Goal: Task Accomplishment & Management: Complete application form

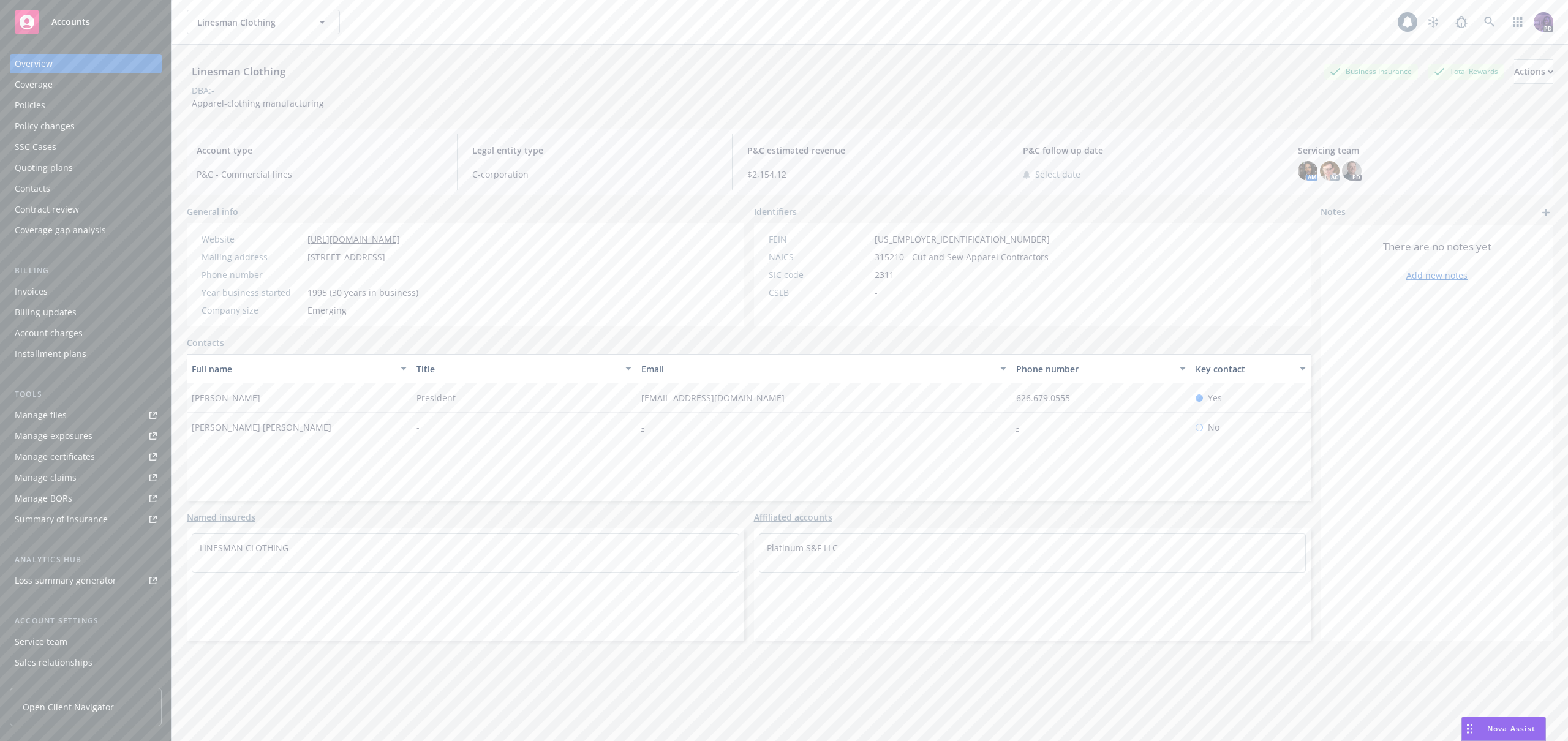
click at [144, 109] on div "Policies" at bounding box center [85, 105] width 142 height 19
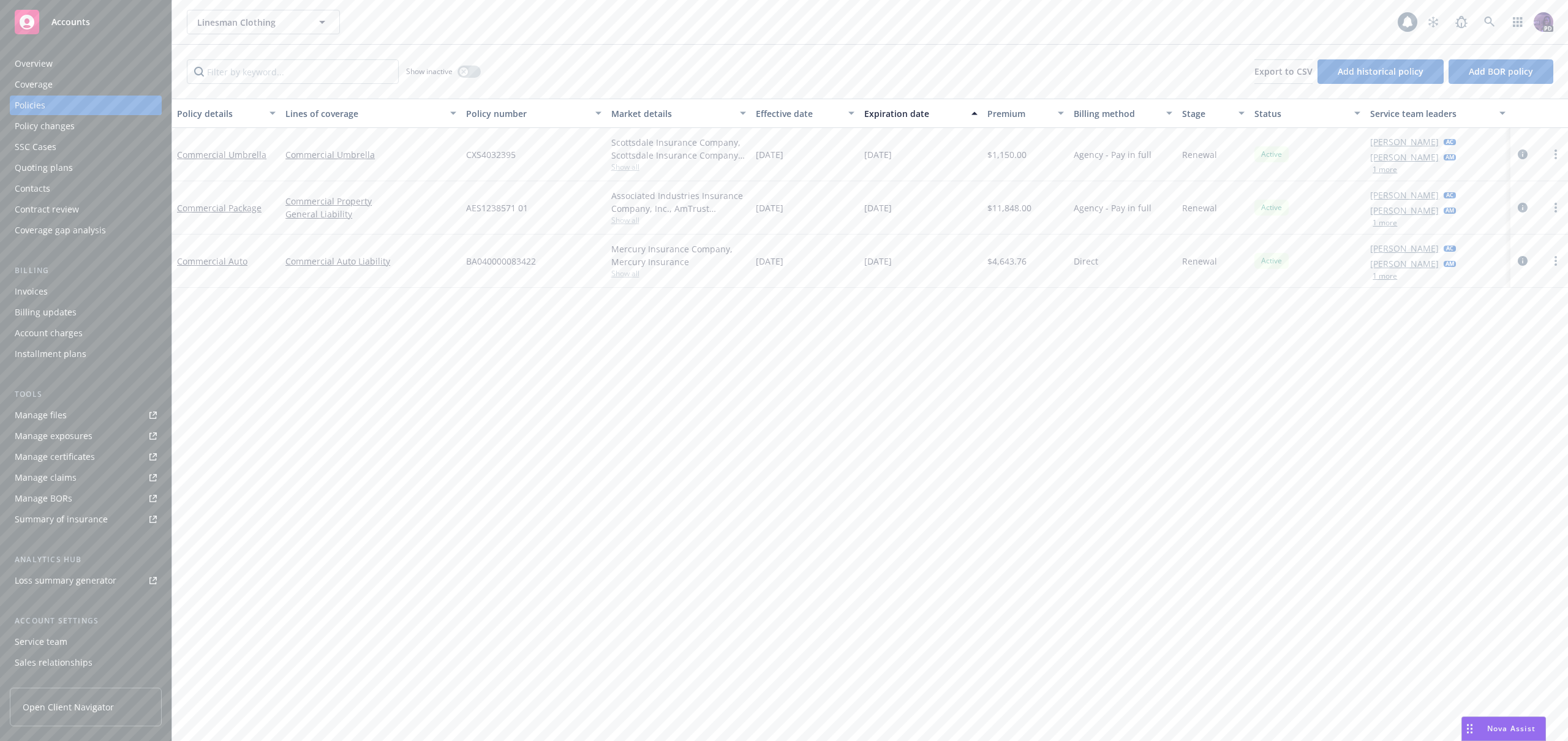
click at [470, 18] on div "Linesman Clothing Linesman Clothing" at bounding box center [792, 22] width 1211 height 24
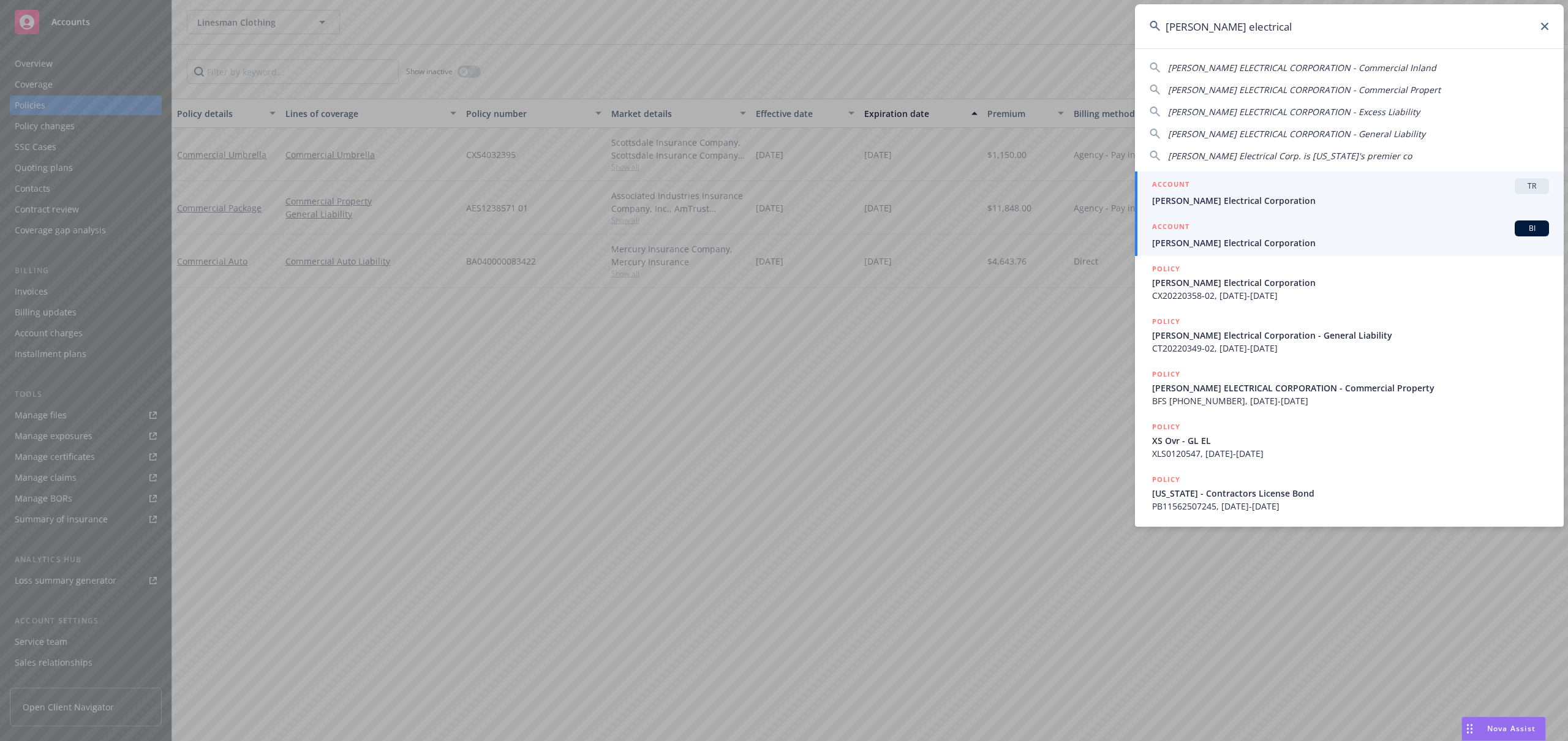
type input "[PERSON_NAME] electrical"
click at [1202, 239] on span "[PERSON_NAME] Electrical Corporation" at bounding box center [1351, 242] width 397 height 13
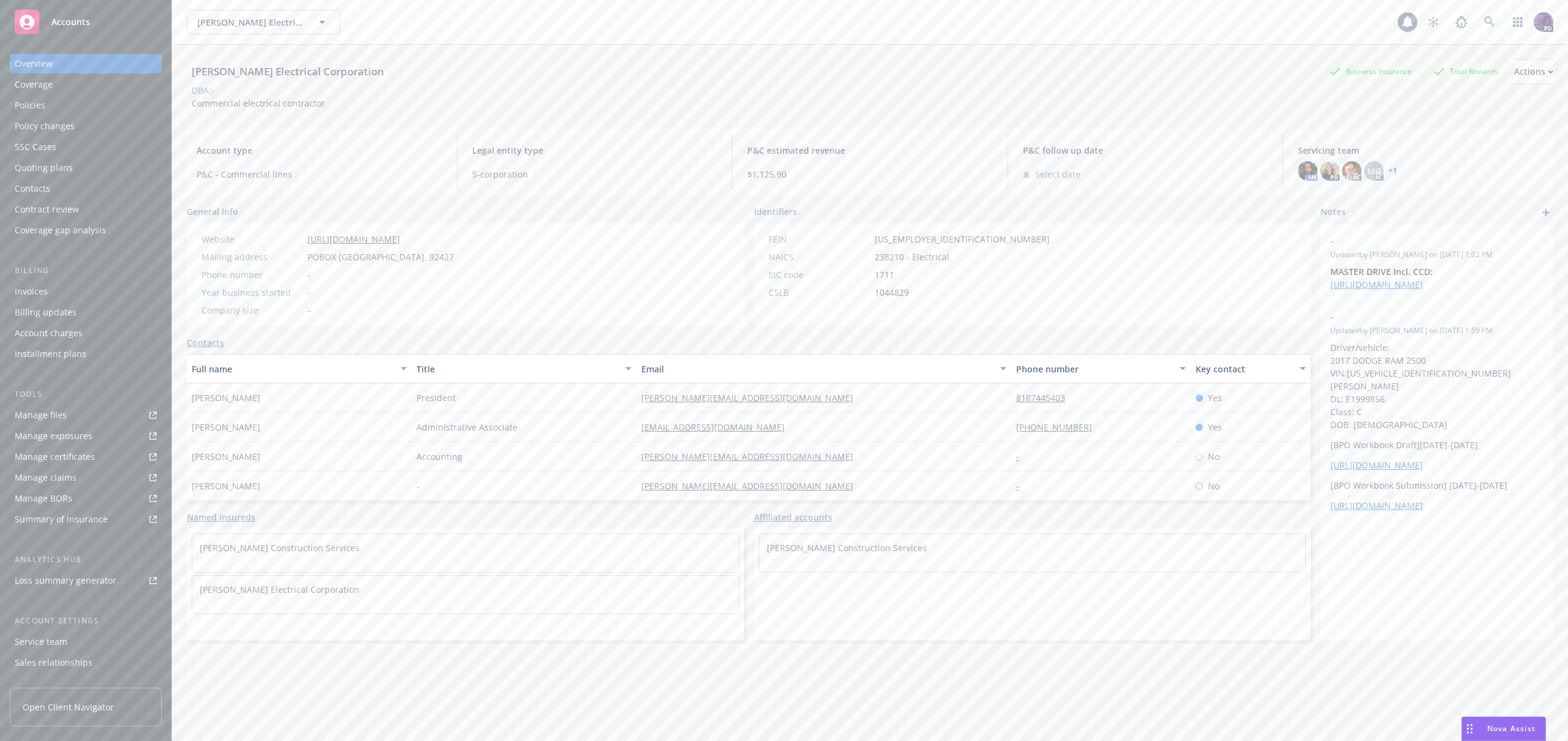
click at [109, 110] on div "Policies" at bounding box center [85, 105] width 142 height 19
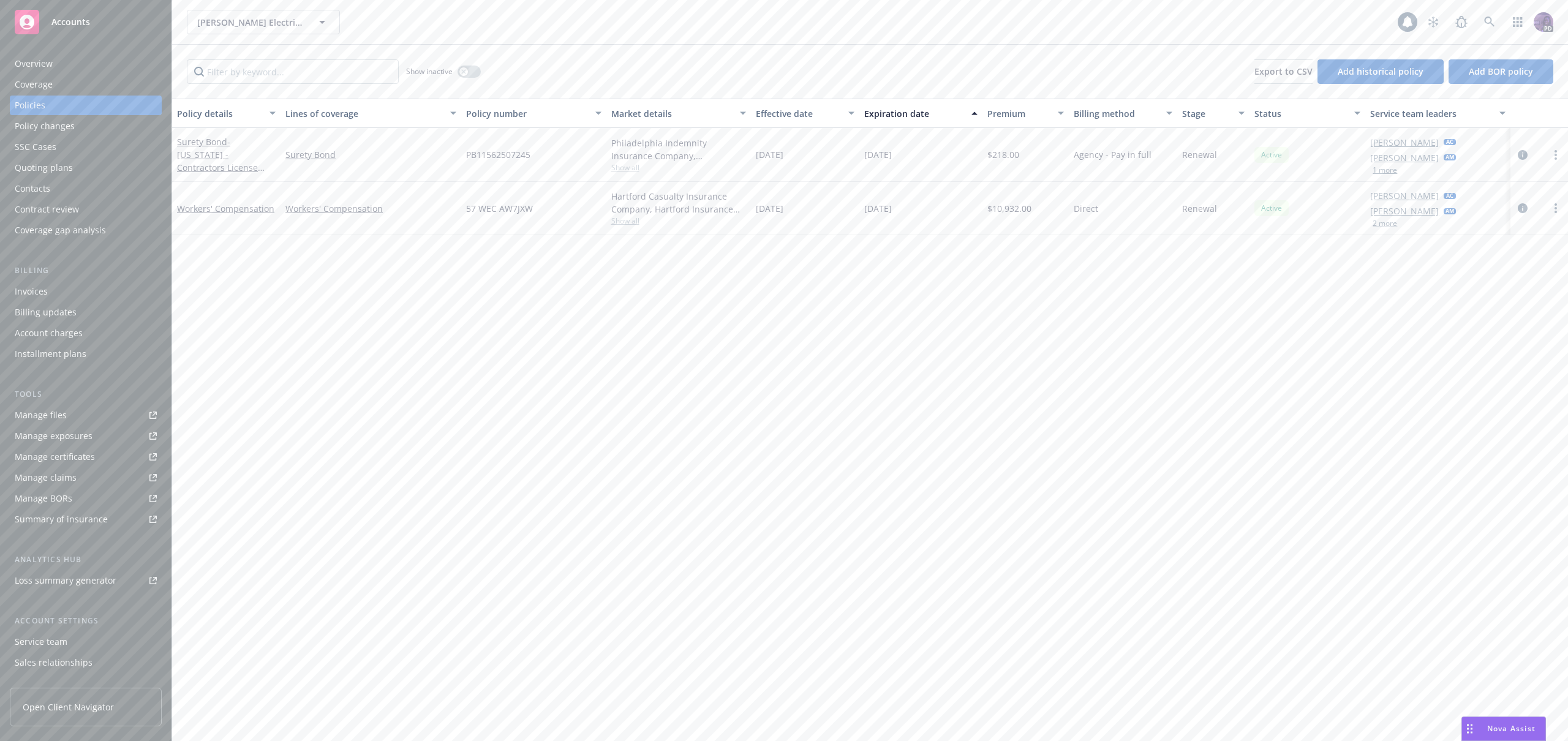
click at [102, 166] on div "Quoting plans" at bounding box center [85, 167] width 142 height 19
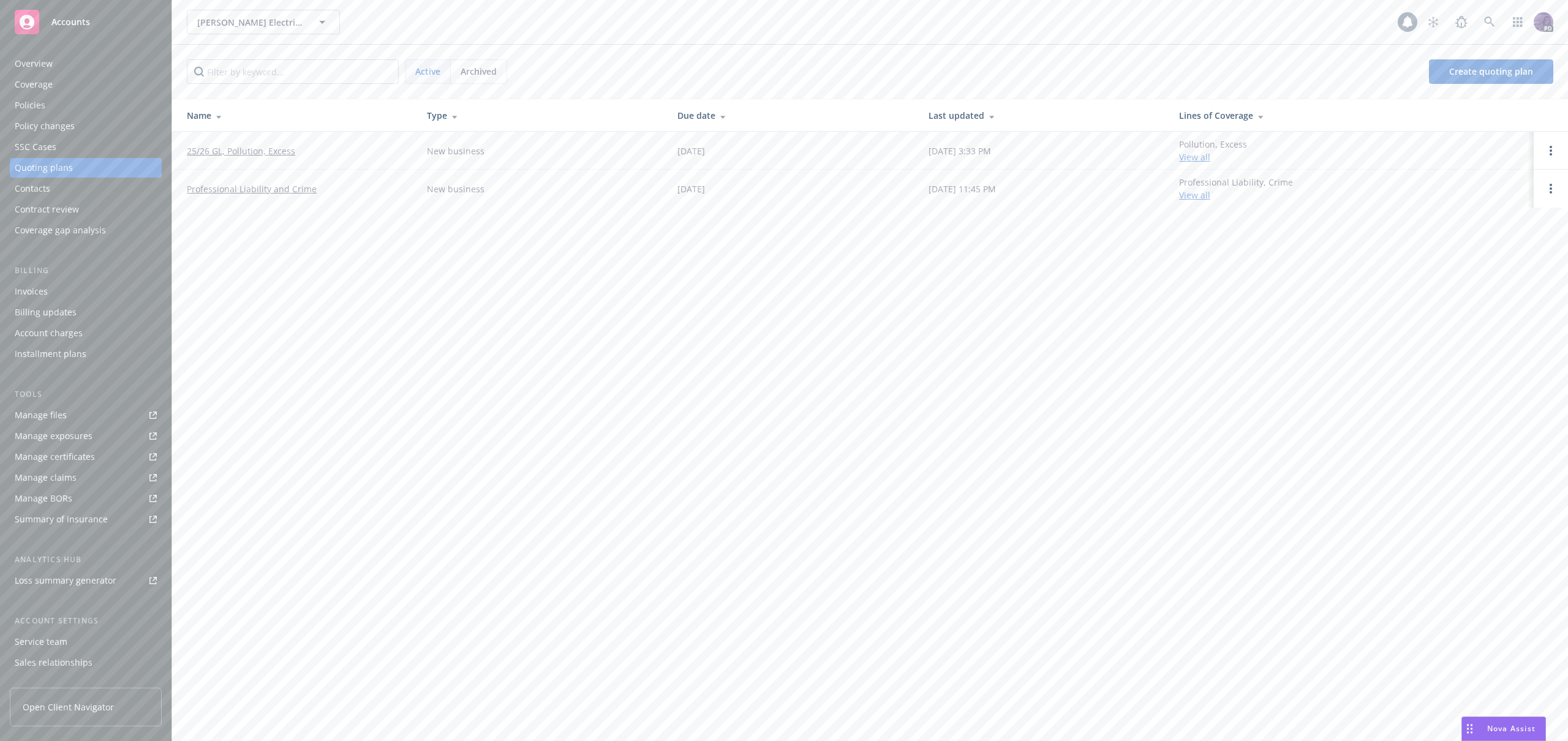
click at [259, 149] on link "25/26 GL, Pollution, Excess" at bounding box center [241, 150] width 109 height 13
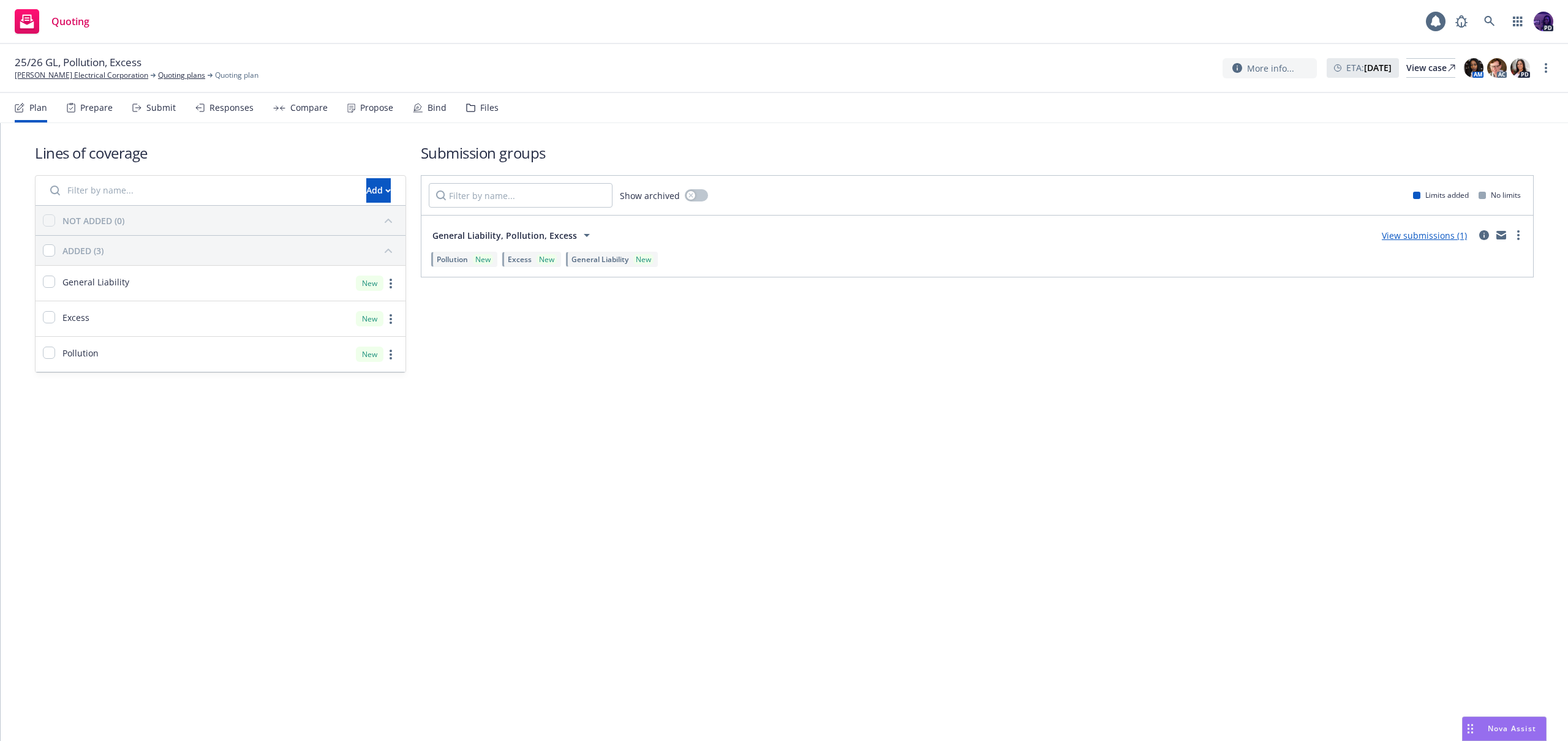
click at [1361, 245] on div "General Liability, Pollution, Excess View submissions (1)" at bounding box center [977, 234] width 1097 height 24
click at [1408, 234] on link "View submissions (1)" at bounding box center [1424, 235] width 85 height 12
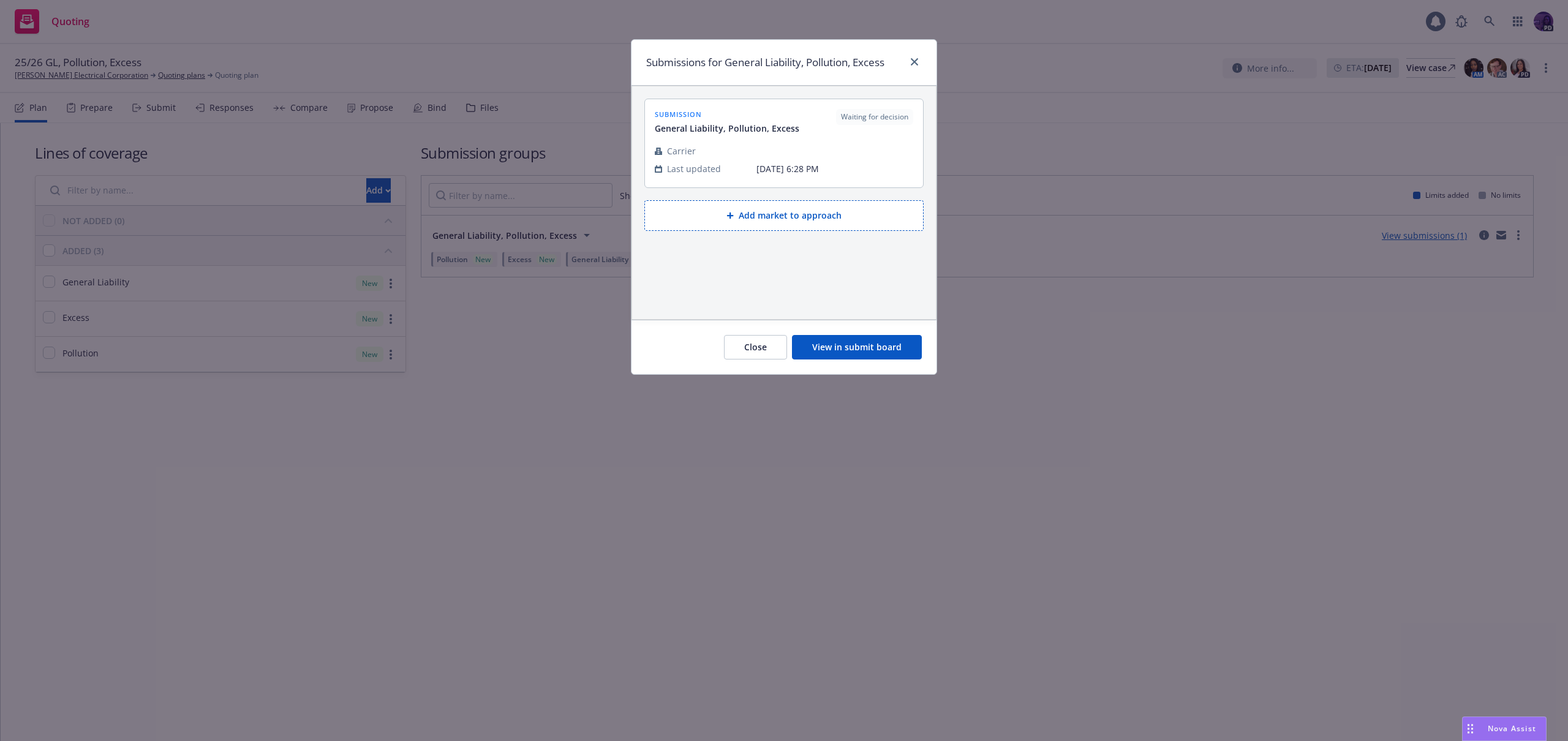
click at [846, 357] on button "View in submit board" at bounding box center [856, 346] width 130 height 24
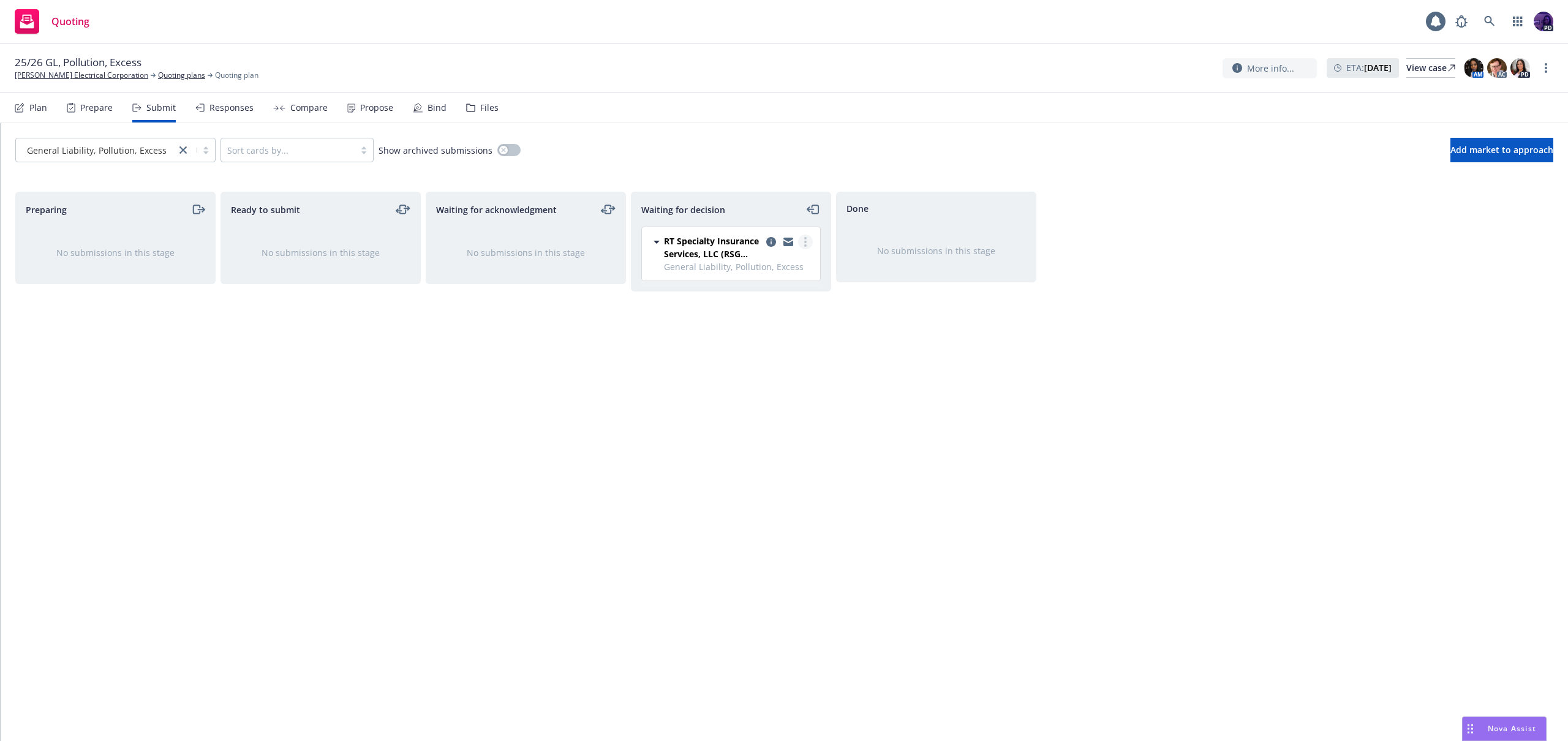
click at [808, 243] on link "more" at bounding box center [805, 241] width 14 height 14
click at [790, 313] on span "Add accepted decision" at bounding box center [750, 316] width 122 height 12
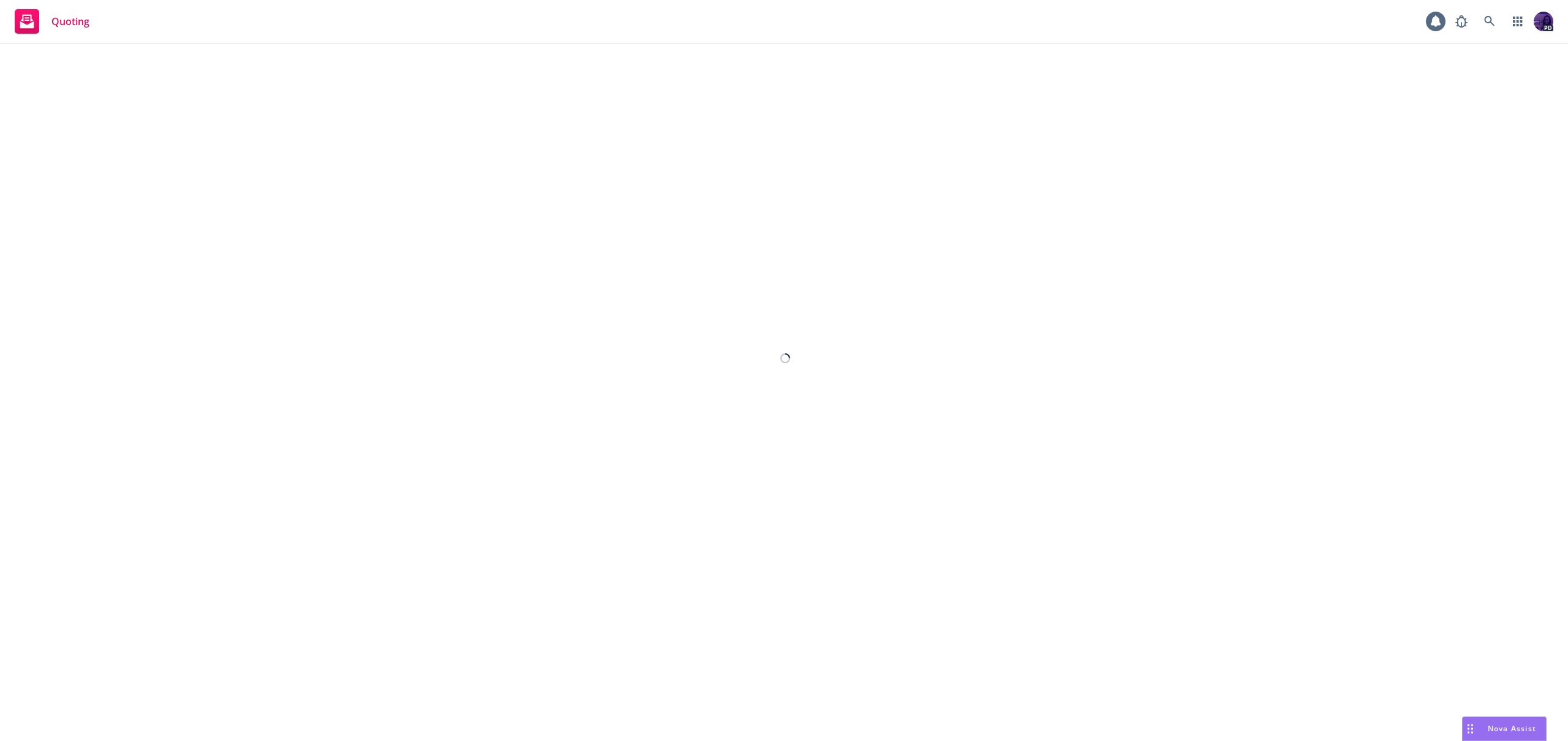
select select "12"
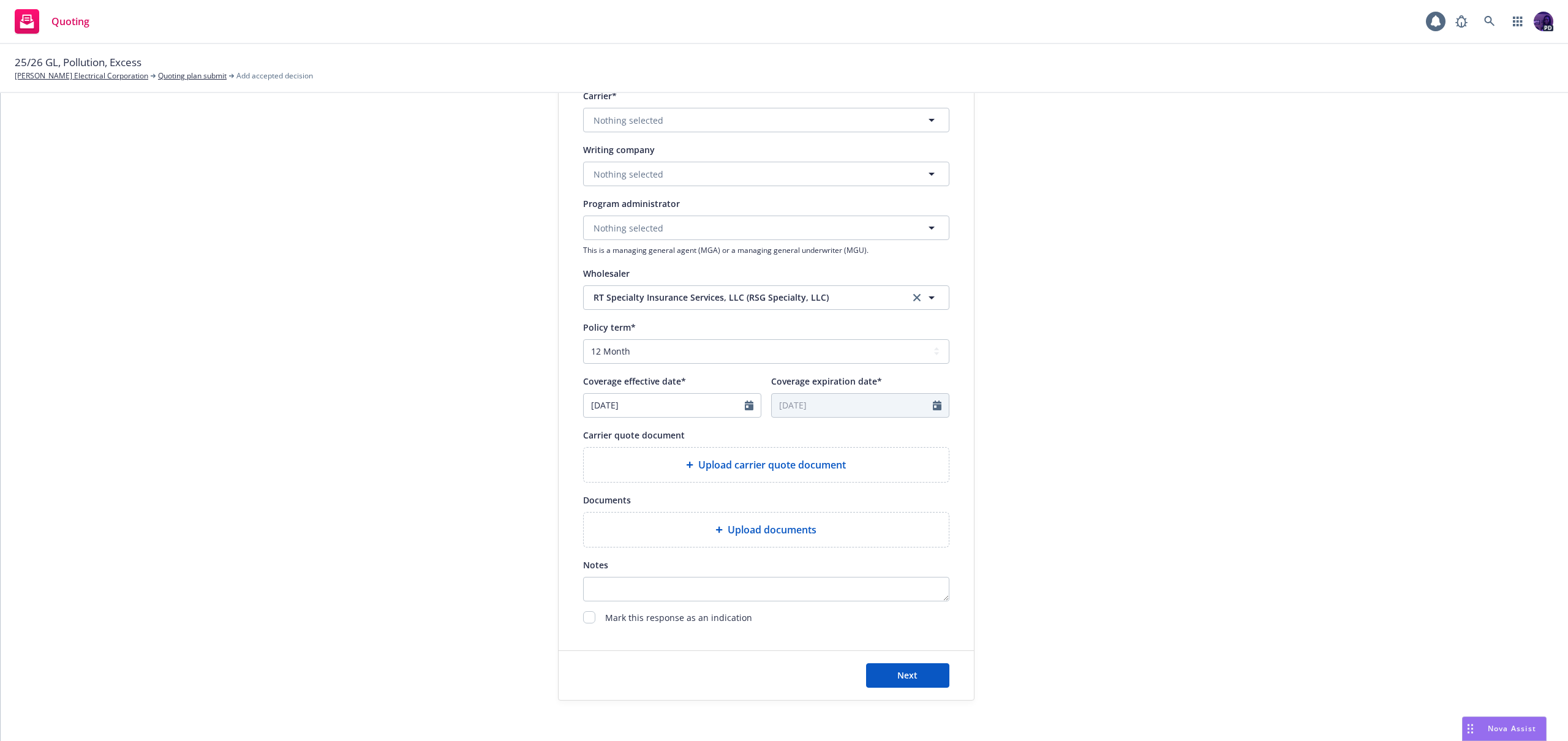
scroll to position [301, 0]
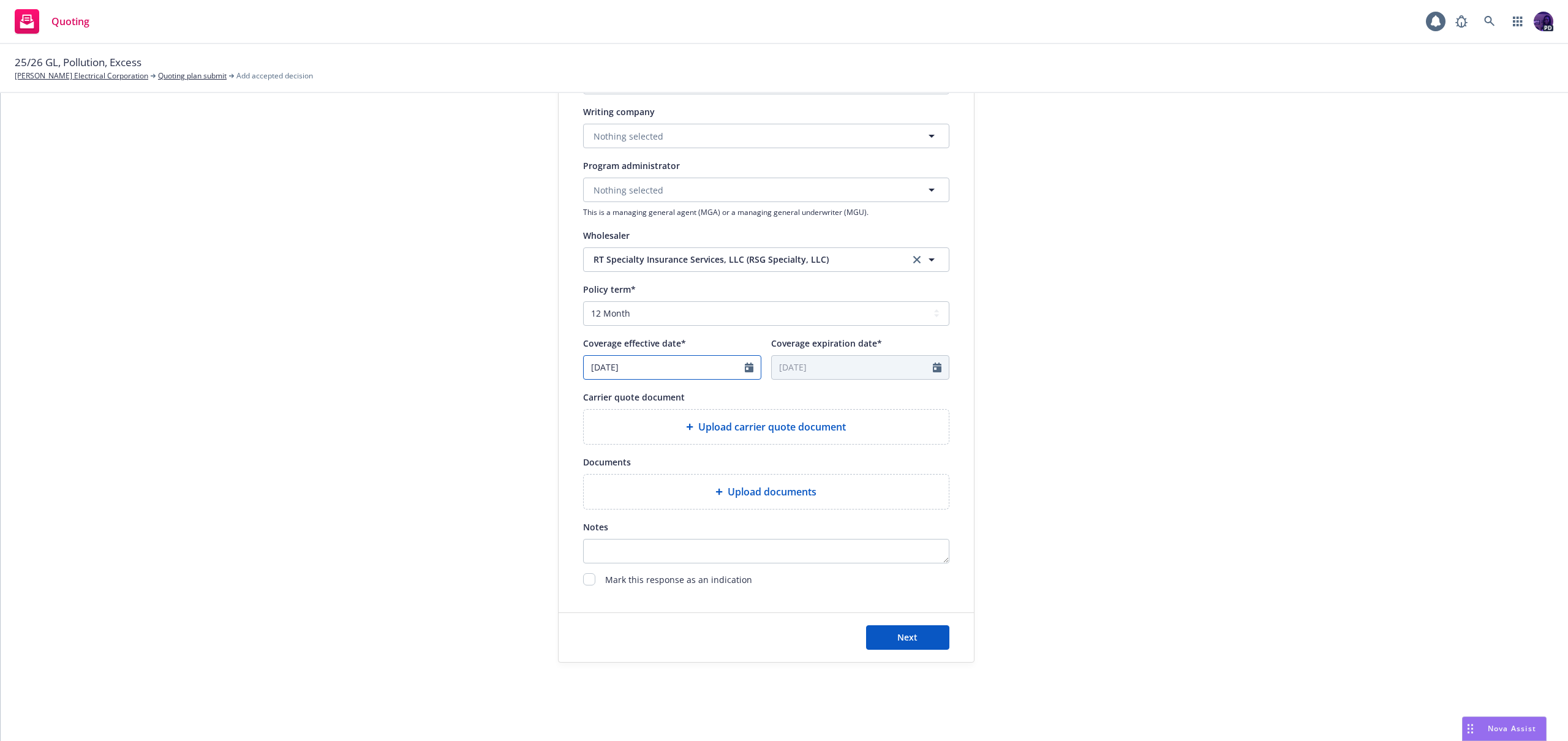
click at [744, 372] on icon "Calendar" at bounding box center [749, 368] width 8 height 10
click at [716, 399] on icon "button" at bounding box center [719, 396] width 8 height 8
select select "8"
click at [635, 472] on span "12" at bounding box center [639, 475] width 17 height 15
type input "08/12/2025"
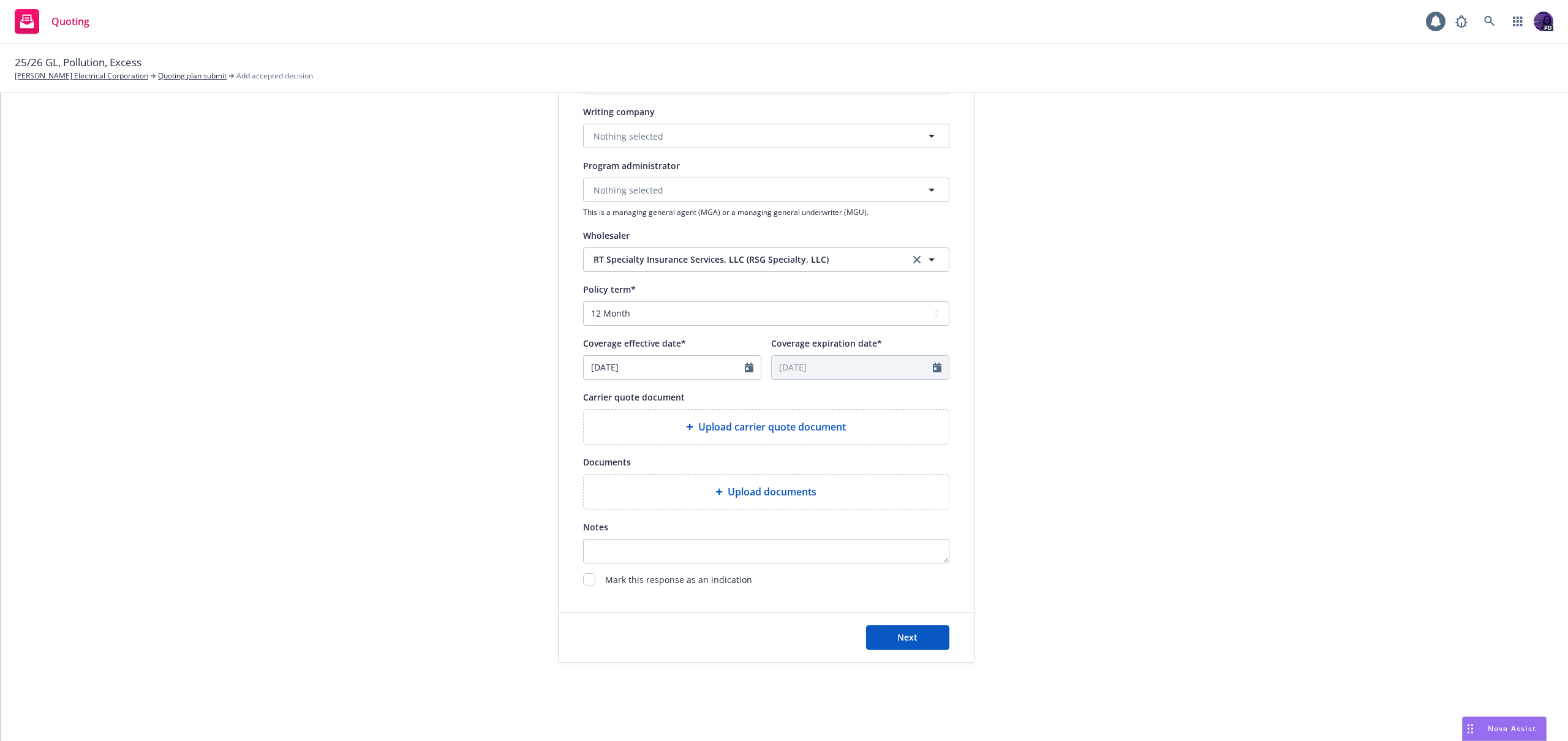
type input "08/12/2026"
click at [744, 490] on span "Upload documents" at bounding box center [771, 491] width 89 height 14
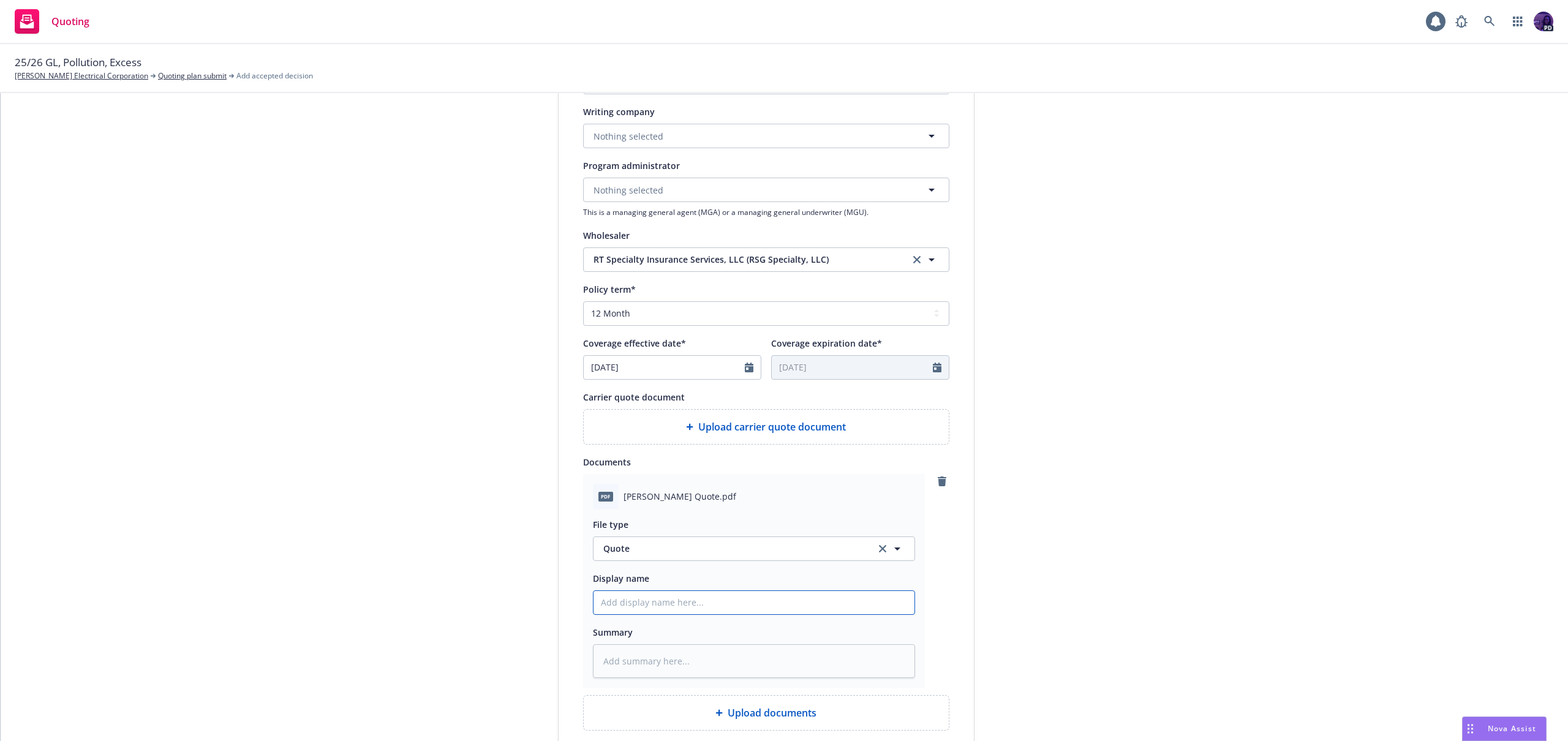
click at [710, 594] on input "Display name" at bounding box center [754, 603] width 321 height 24
type textarea "x"
type input "2"
type textarea "x"
type input "25"
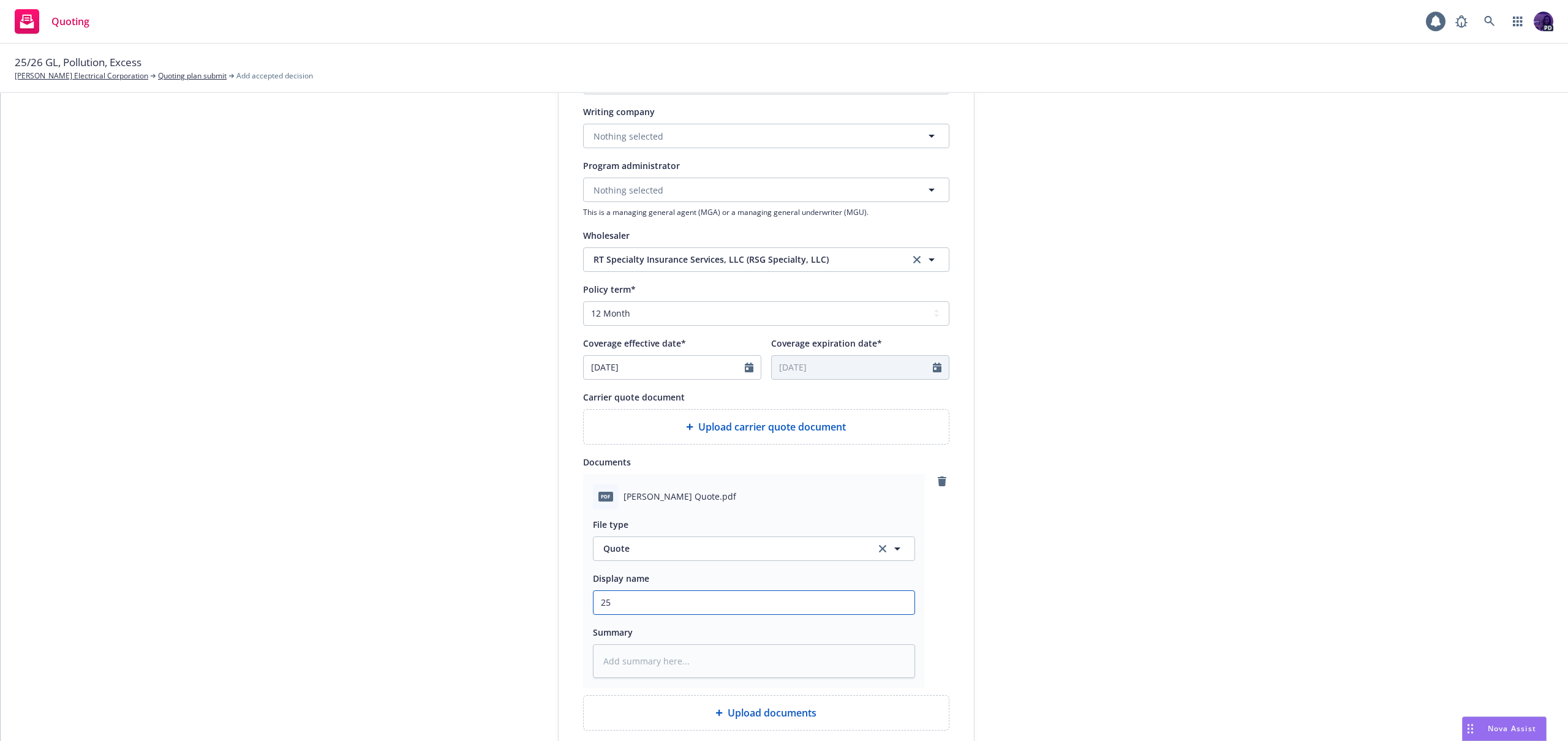
type textarea "x"
type input "25/"
type textarea "x"
type input "25/2"
type textarea "x"
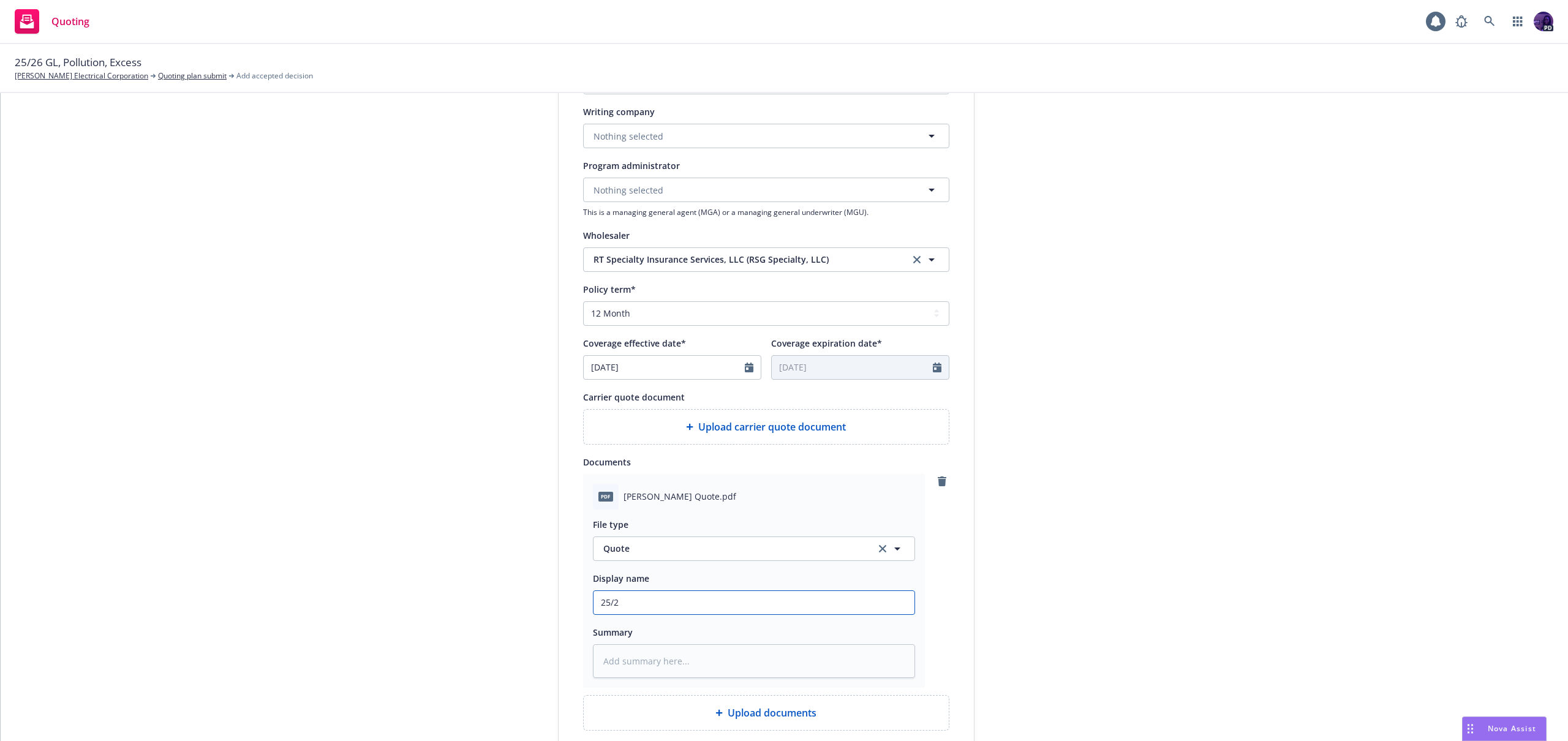
type input "25/26"
type textarea "x"
type input "25/26"
type textarea "x"
type input "25/26 B"
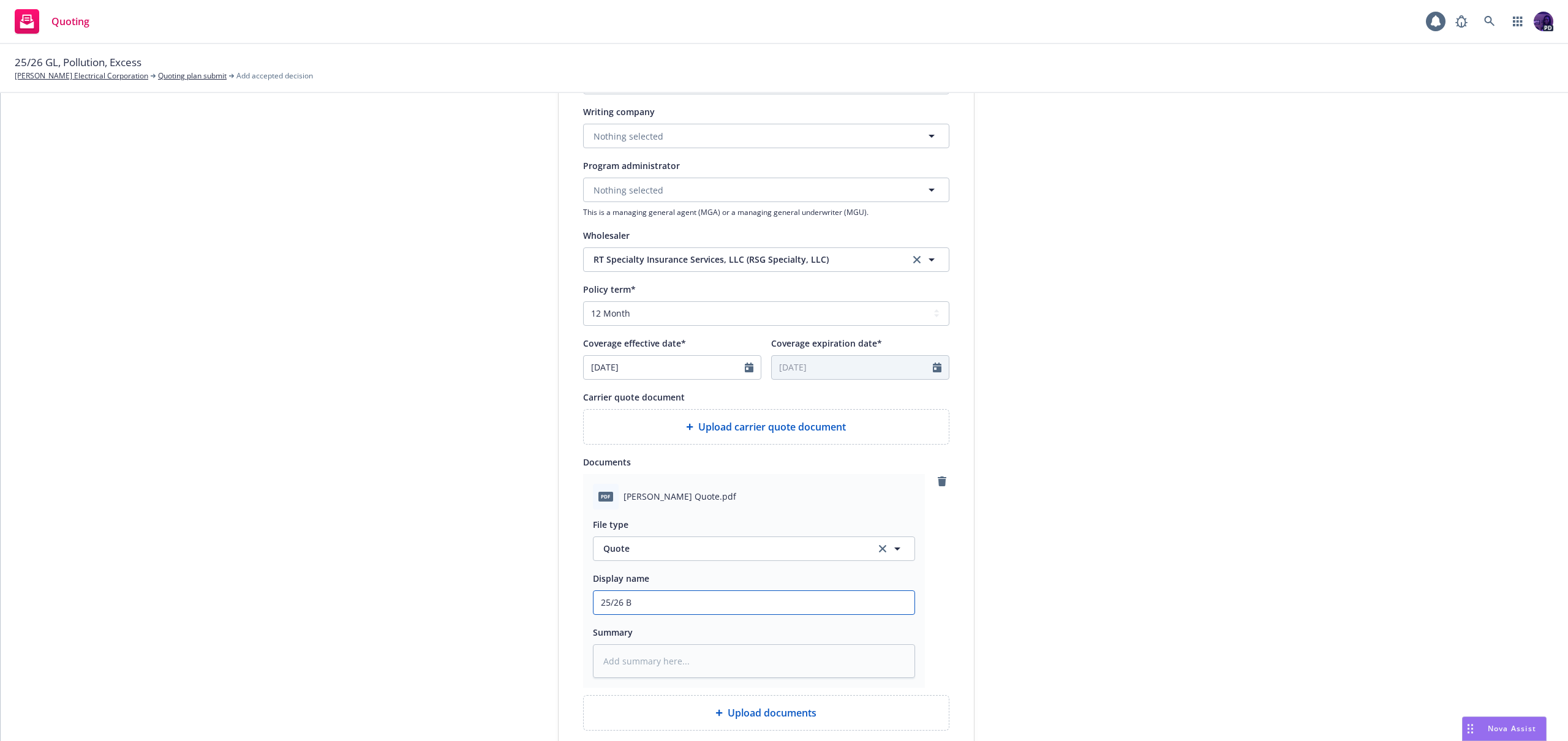
type textarea "x"
type input "25/26 Be"
type textarea "x"
type input "25/26 Ber"
type textarea "x"
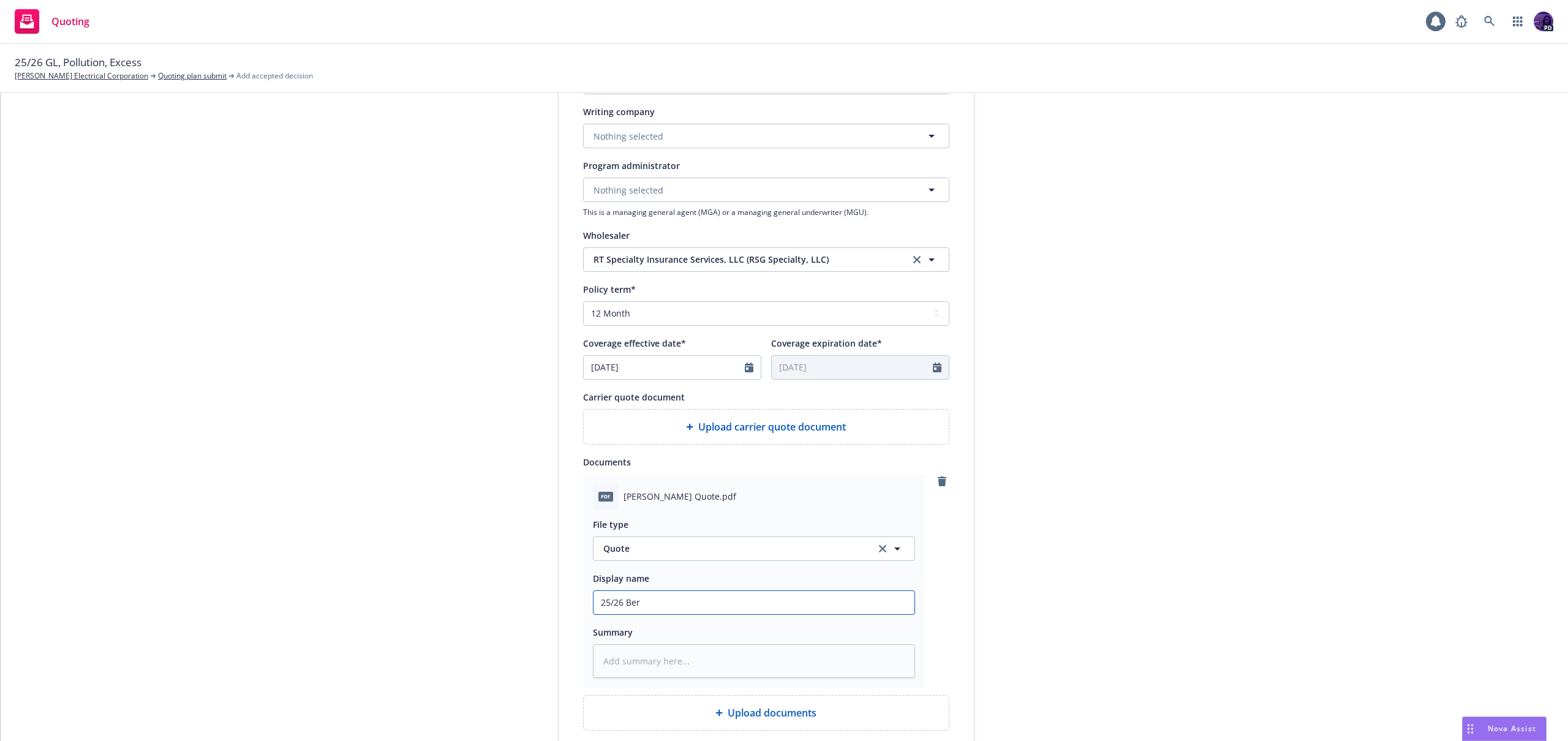
type input "25/26 Berk"
type textarea "x"
type input "25/26 Berkl"
type textarea "x"
type input "25/26 Berkle"
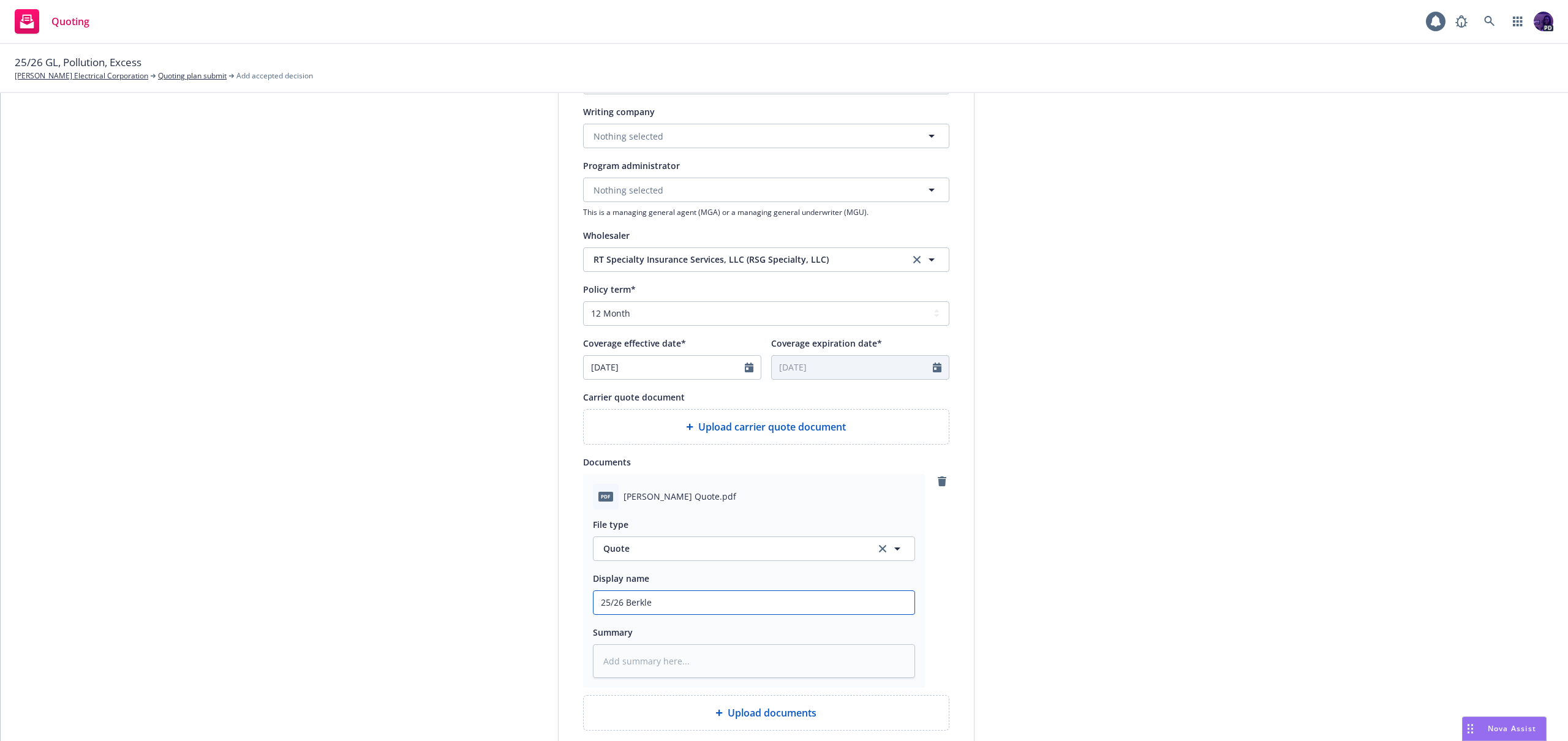
type textarea "x"
type input "25/26 Berkley"
type textarea "x"
type input "25/26 Berkley"
type textarea "x"
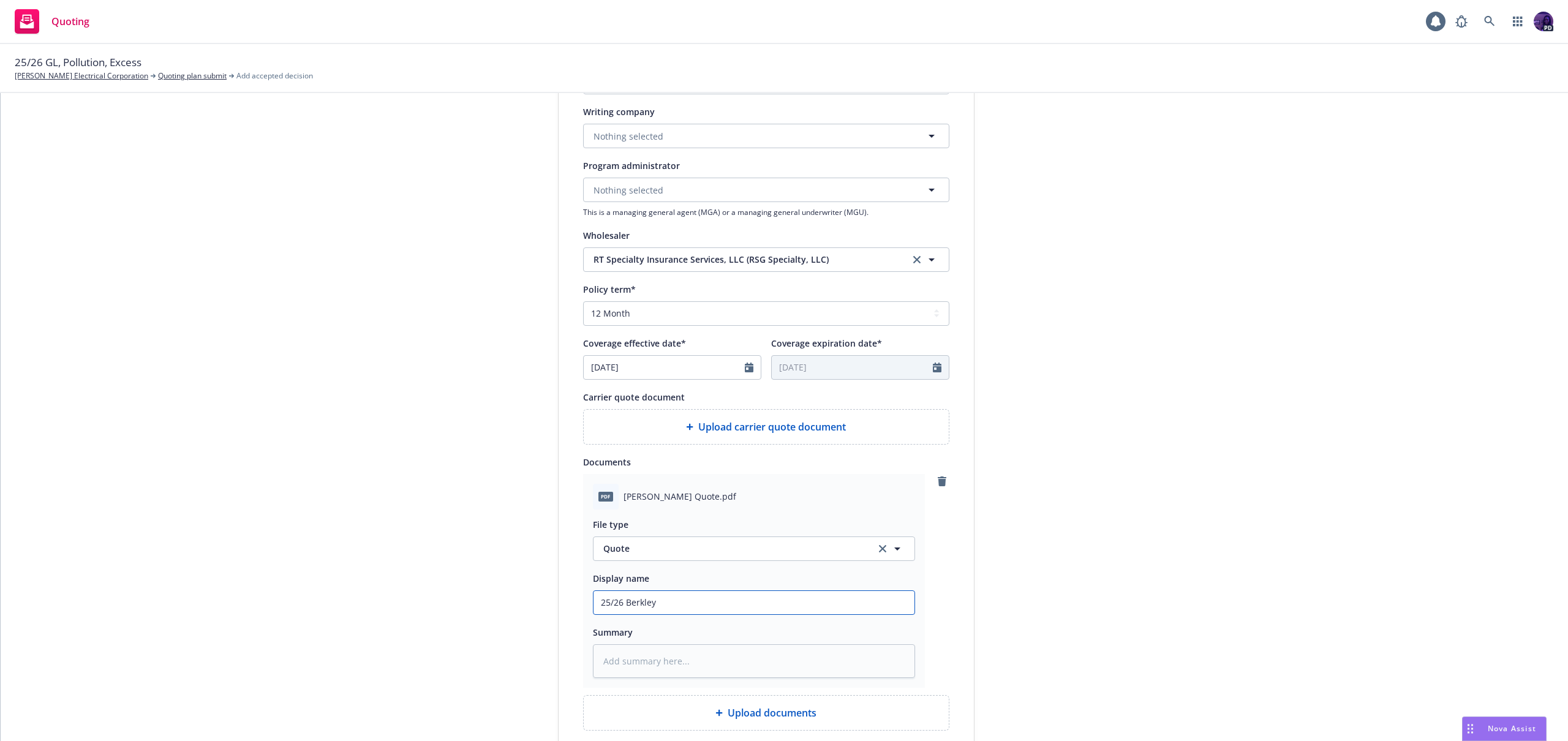
type input "25/26 Berkley G"
type textarea "x"
type input "25/26 Berkley GL"
click at [718, 606] on input "25/26 Berkley GL" at bounding box center [754, 603] width 321 height 24
type textarea "x"
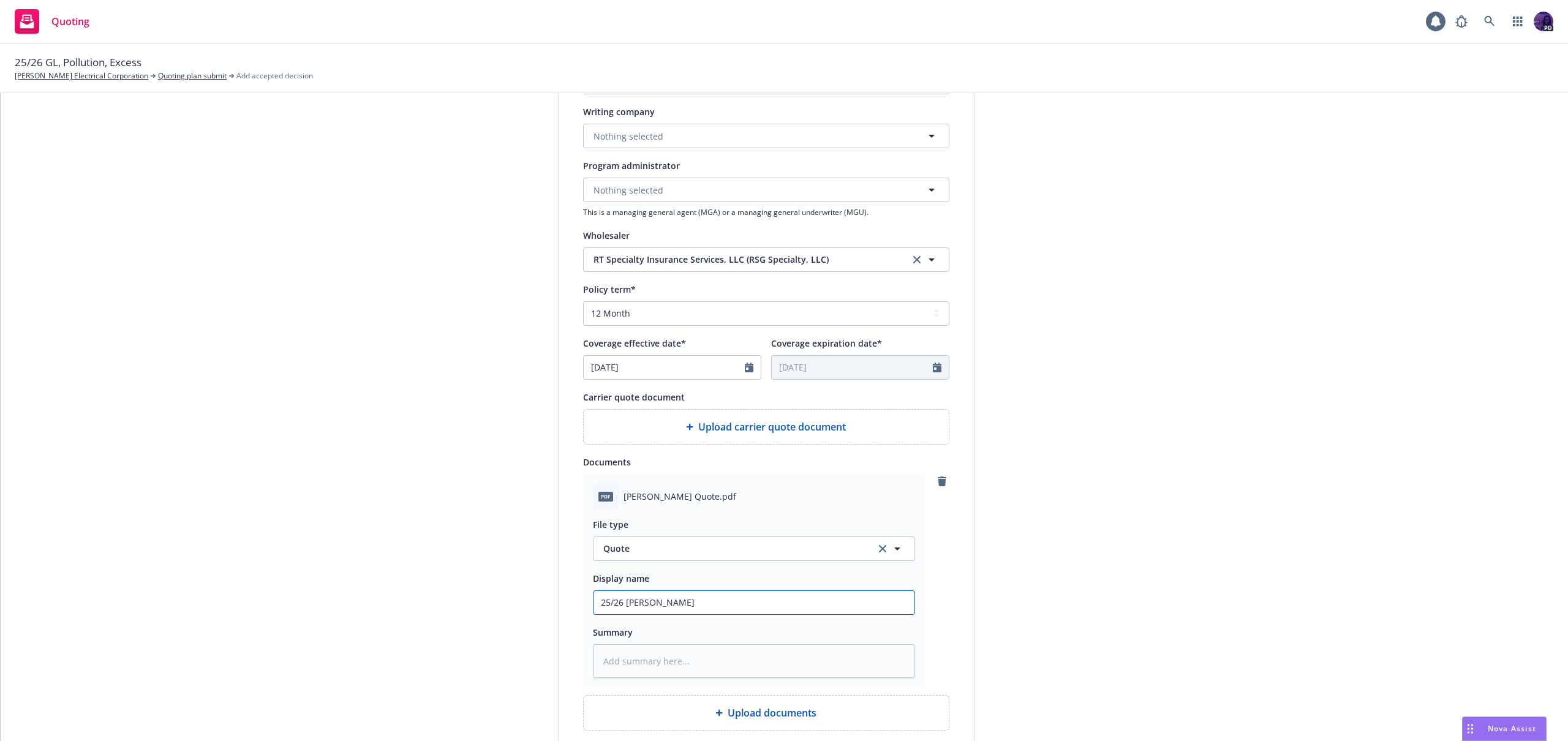
type input "25/26 Berkley GL"
type textarea "x"
type input "25/26 Berkley GL $"
type textarea "x"
type input "25/26 Berkley GL $1"
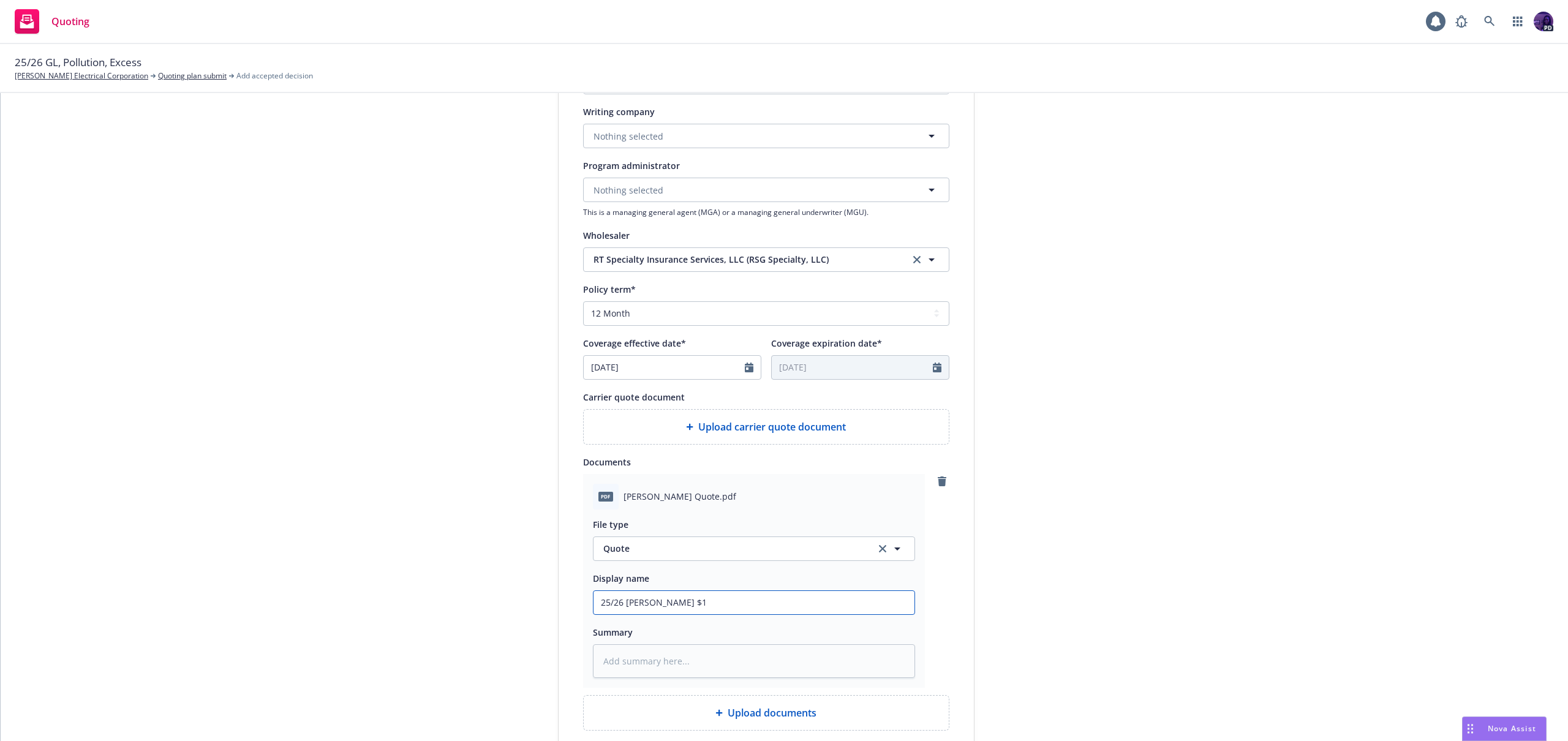
type textarea "x"
type input "25/26 Berkley GL $15"
type textarea "x"
type input "25/26 Berkley GL $15,"
type textarea "x"
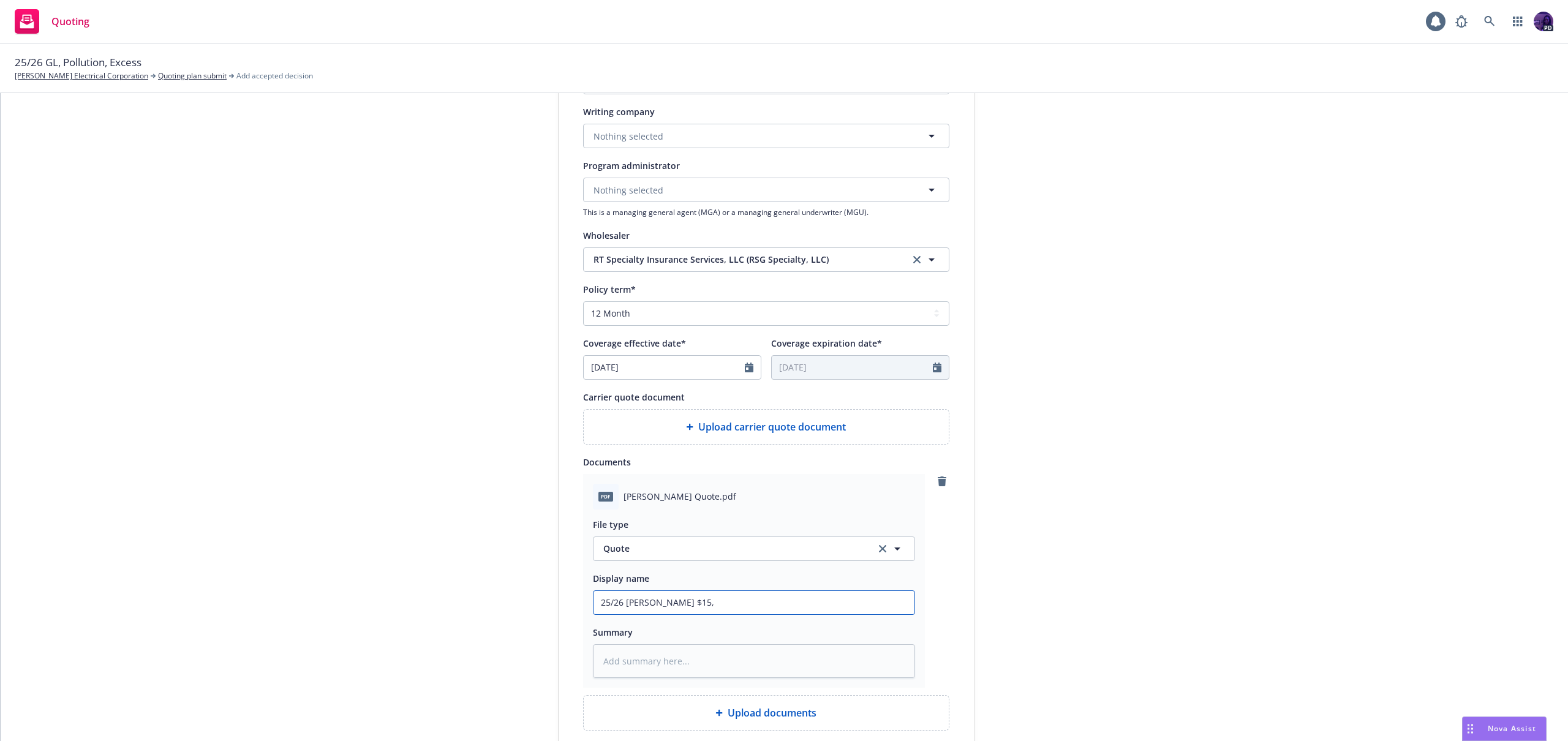
type input "25/26 Berkley GL $15,2"
type textarea "x"
type input "25/26 Berkley GL $15,21"
type textarea "x"
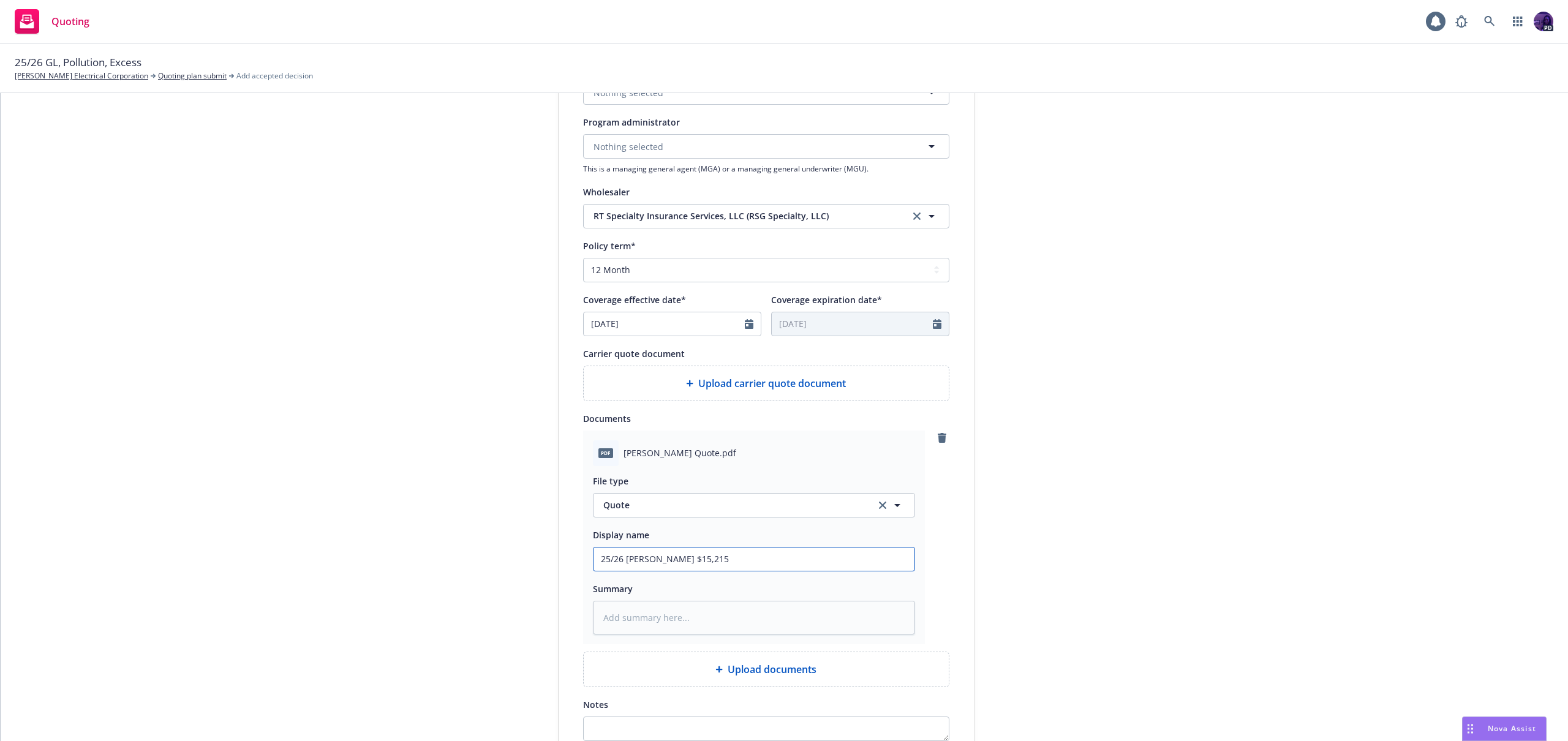
scroll to position [481, 0]
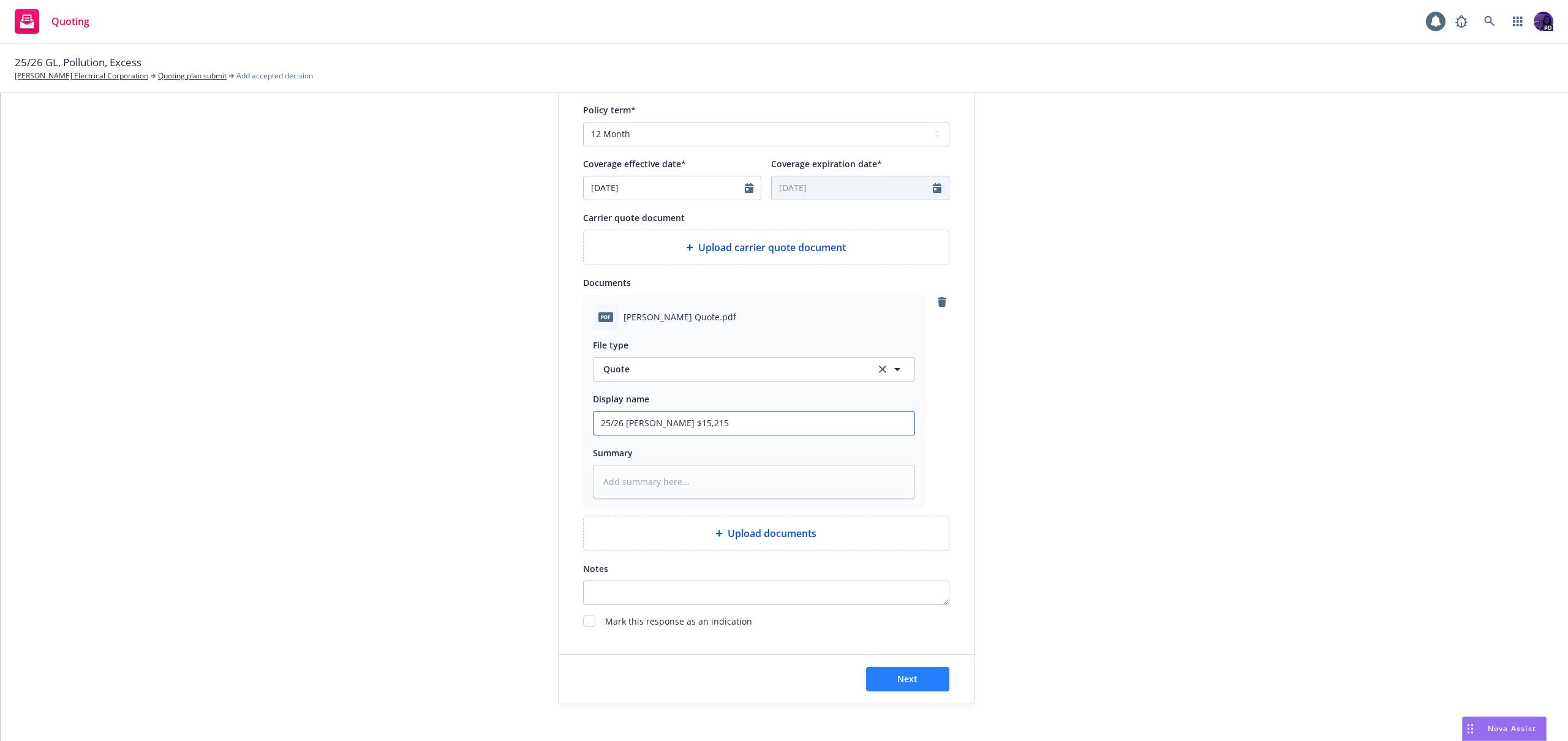
type input "25/26 Berkley GL $15,215"
click at [906, 677] on span "Next" at bounding box center [907, 679] width 20 height 12
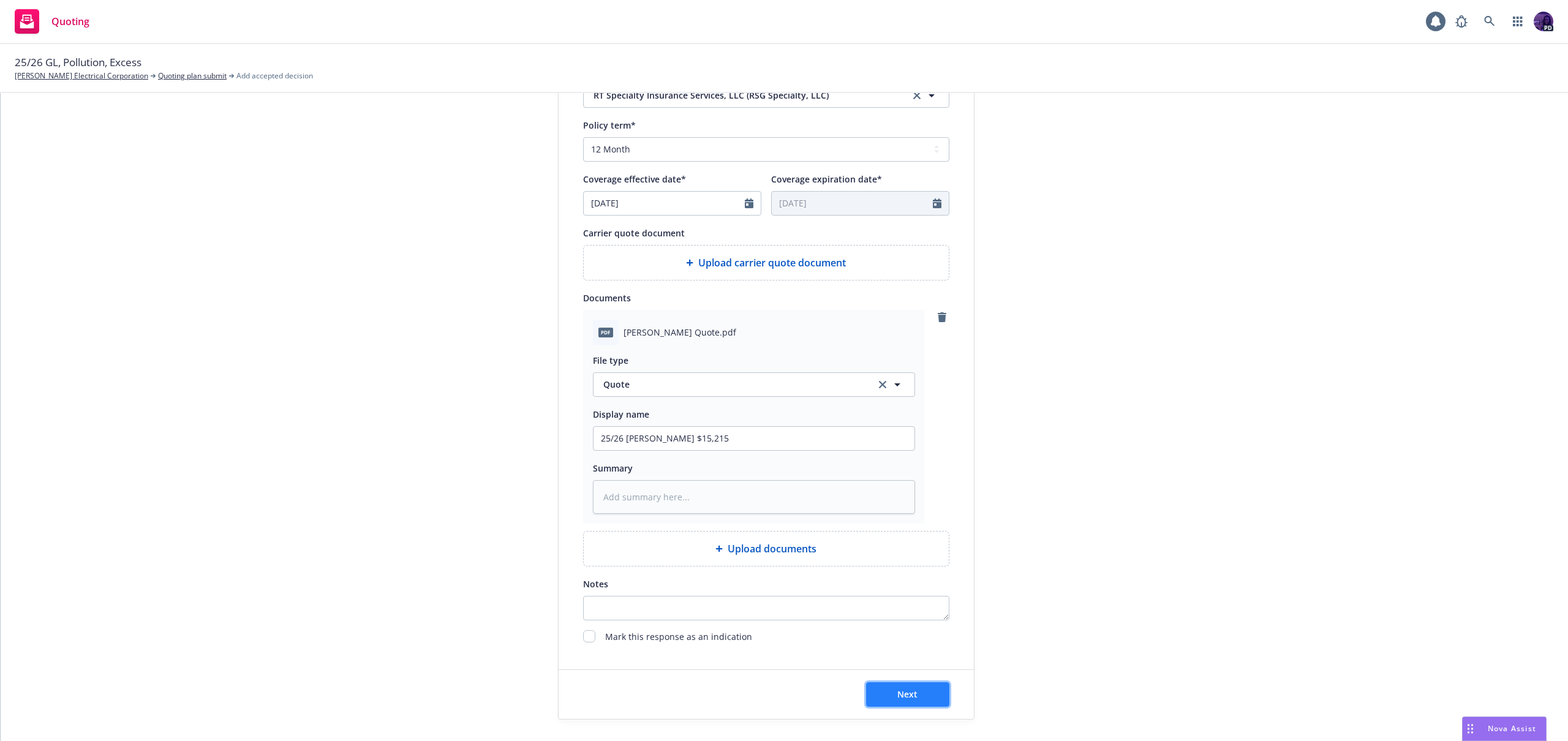
click at [904, 683] on button "Next" at bounding box center [907, 694] width 83 height 24
type textarea "x"
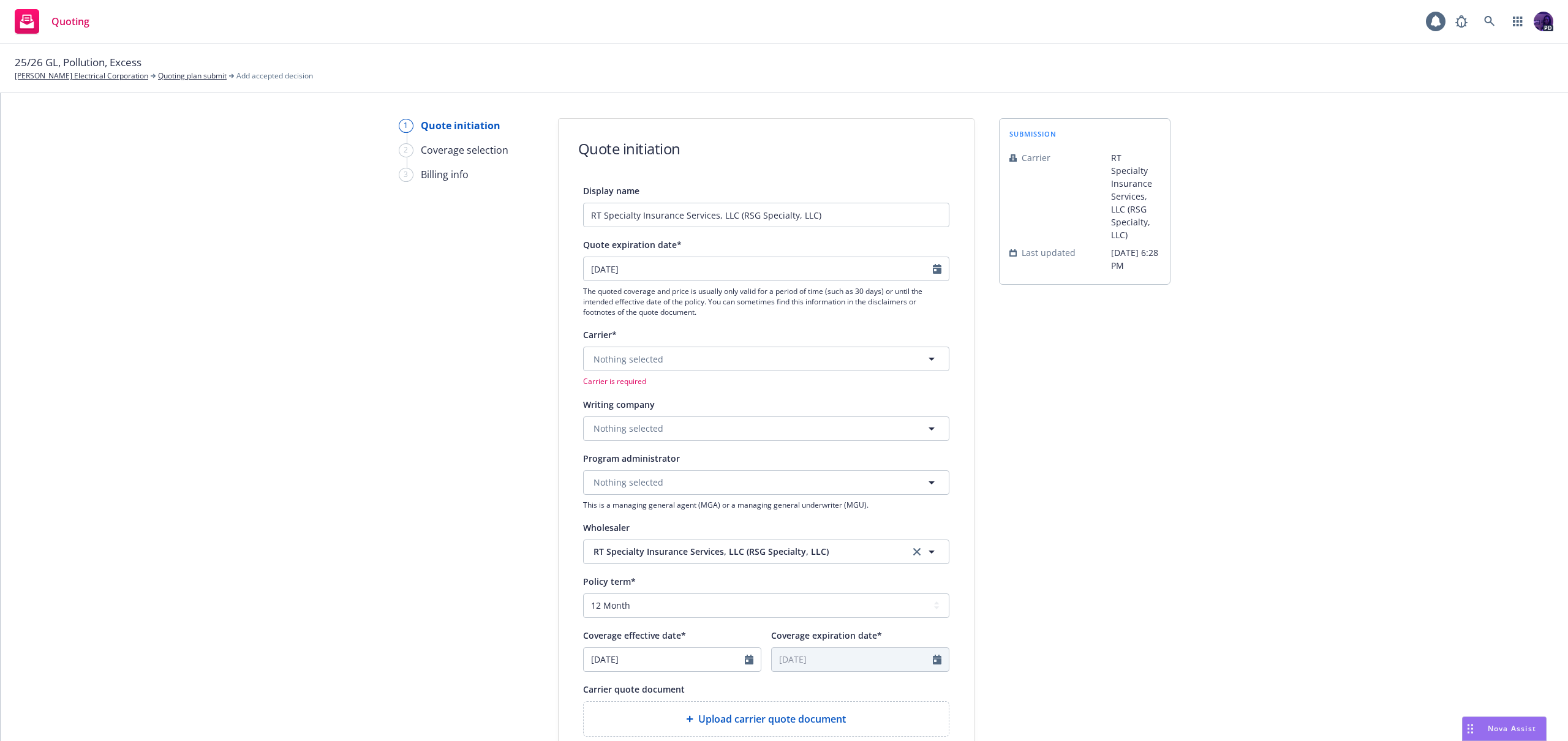
scroll to position [0, 0]
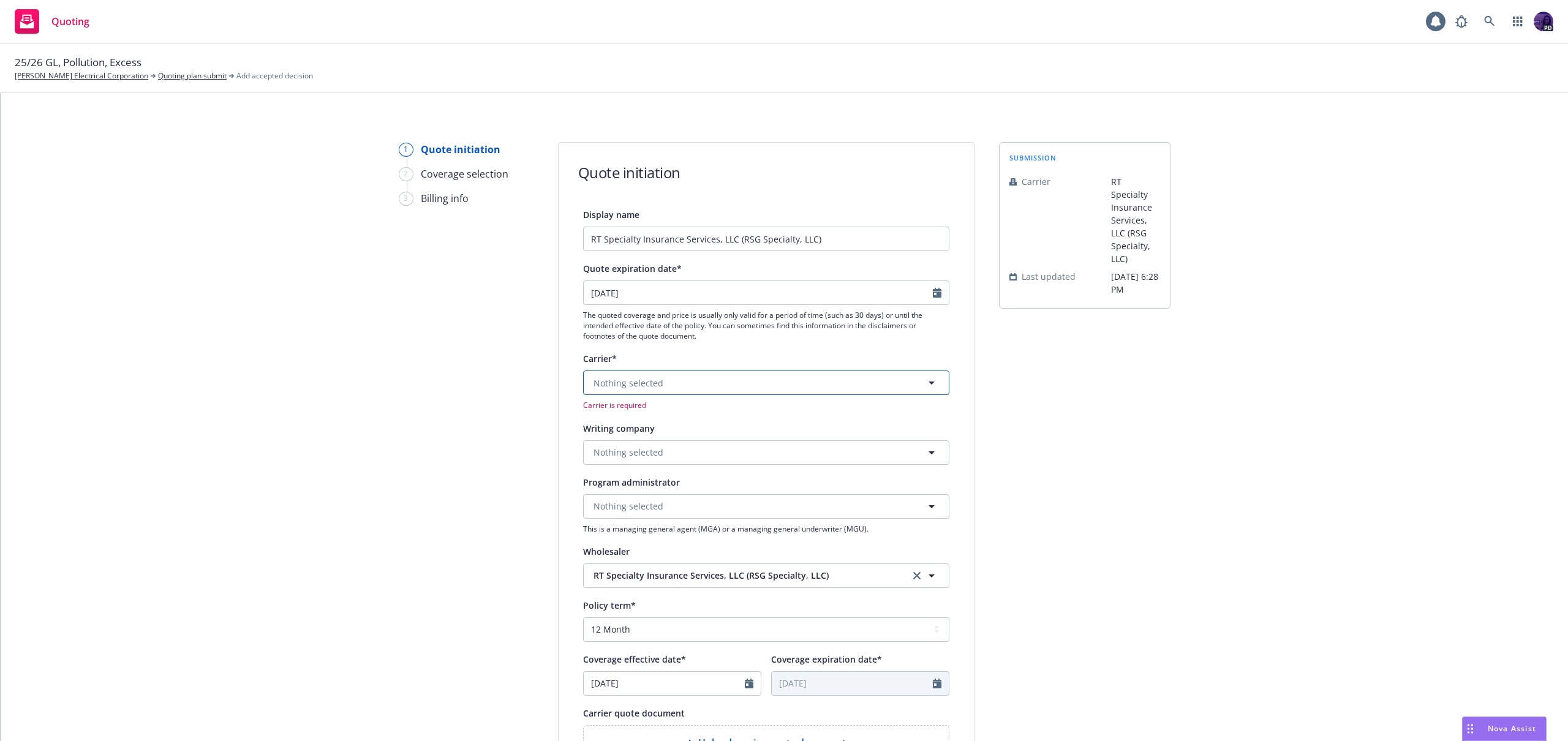
click at [689, 385] on button "Nothing selected" at bounding box center [766, 383] width 366 height 24
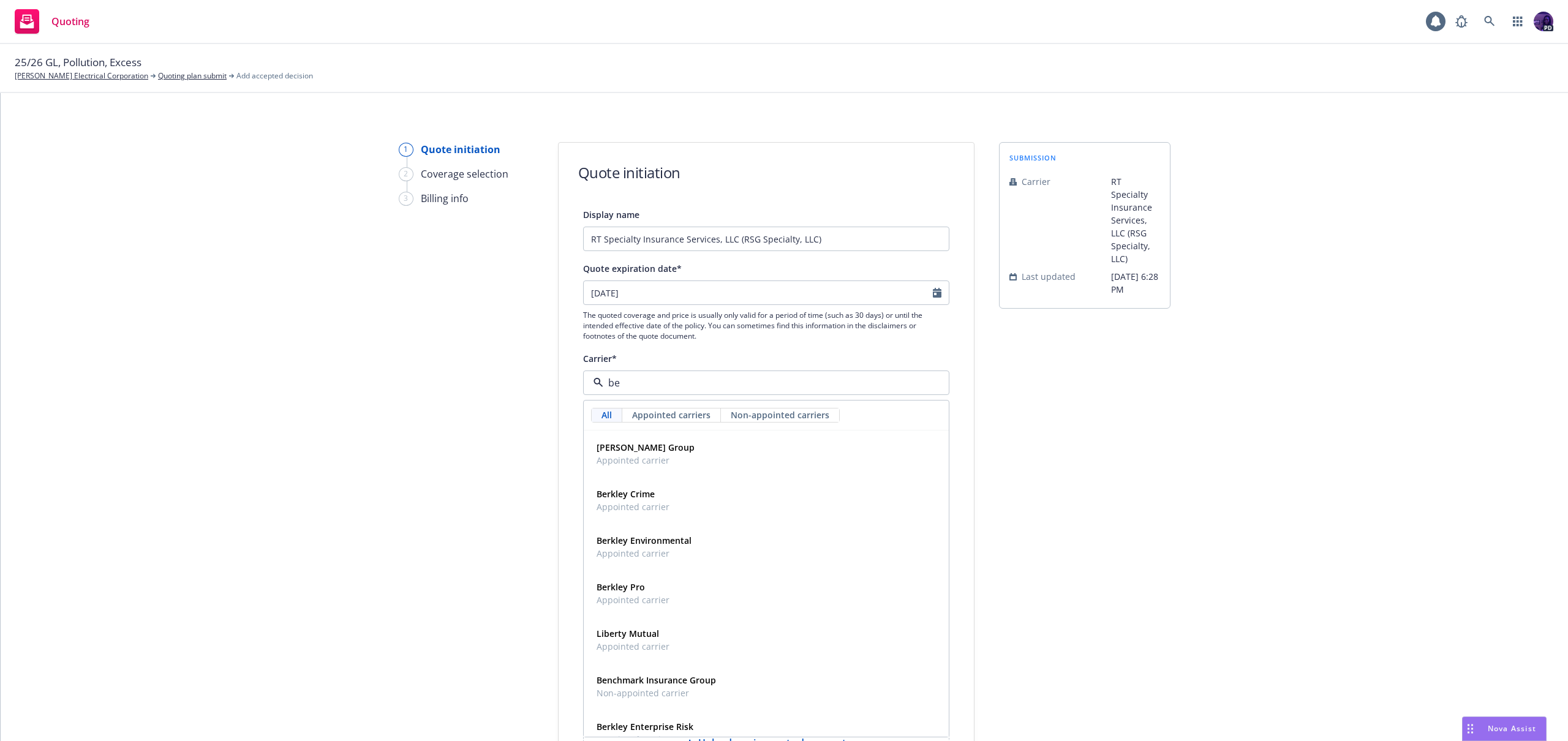
type input "bee"
type textarea "x"
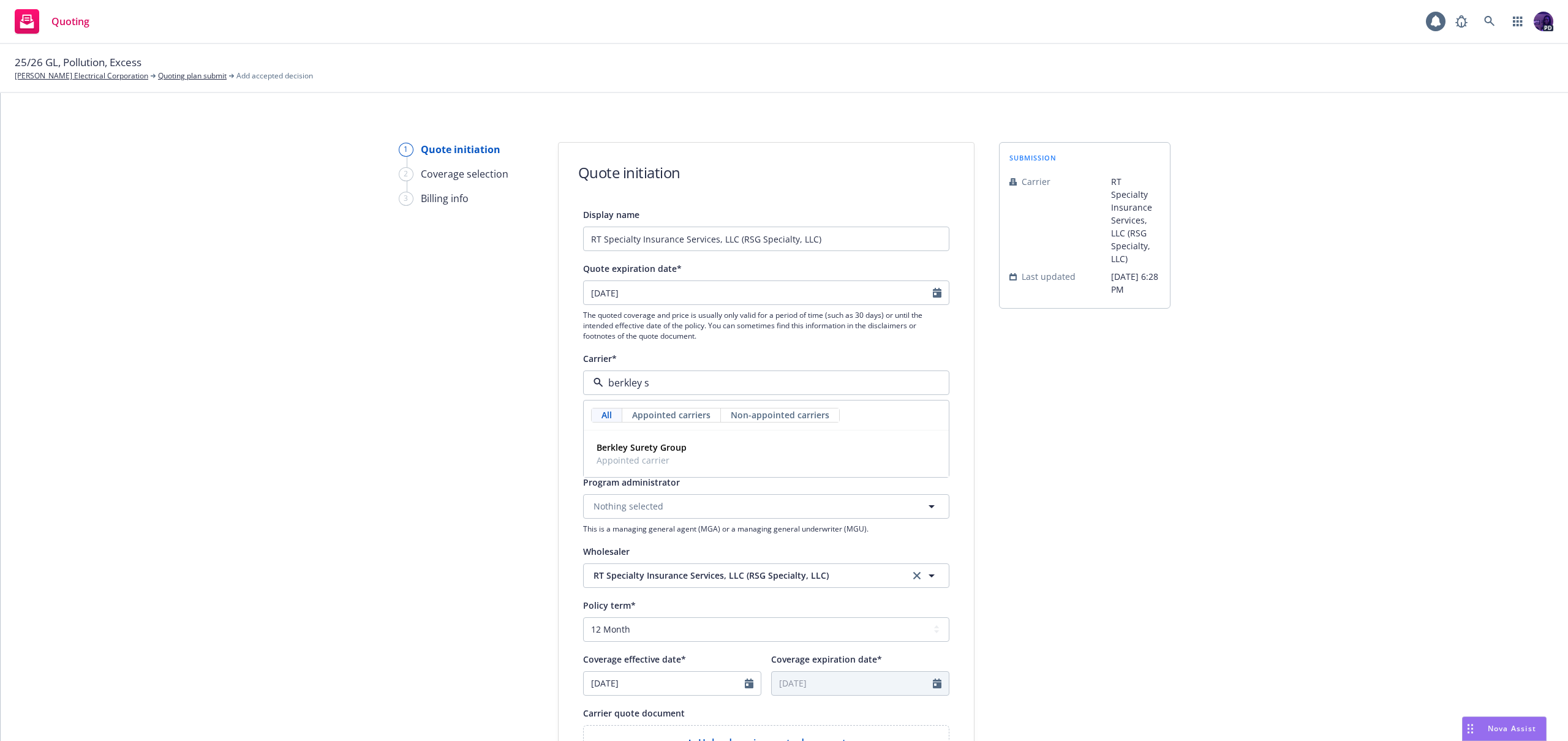
type input "berkley"
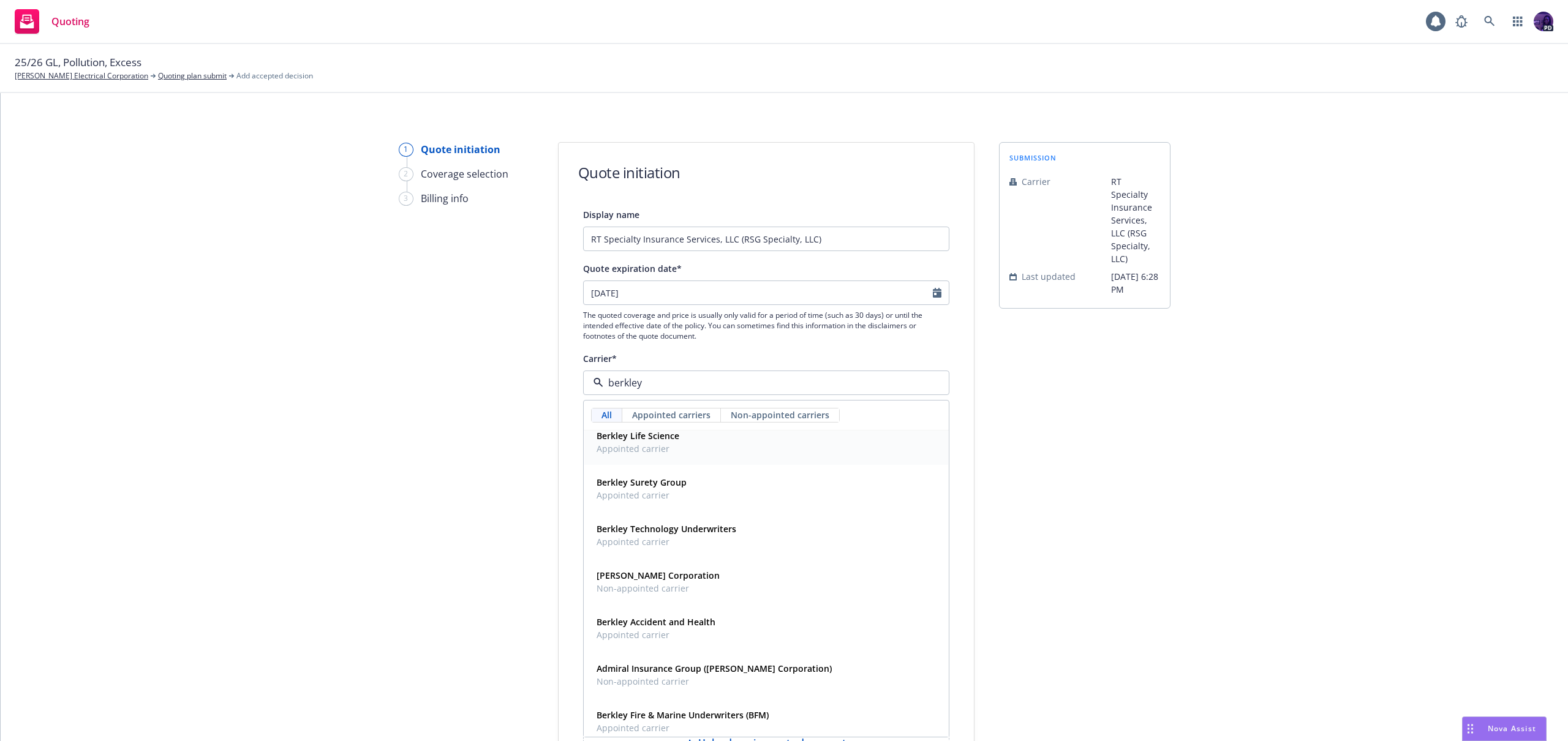
scroll to position [206, 0]
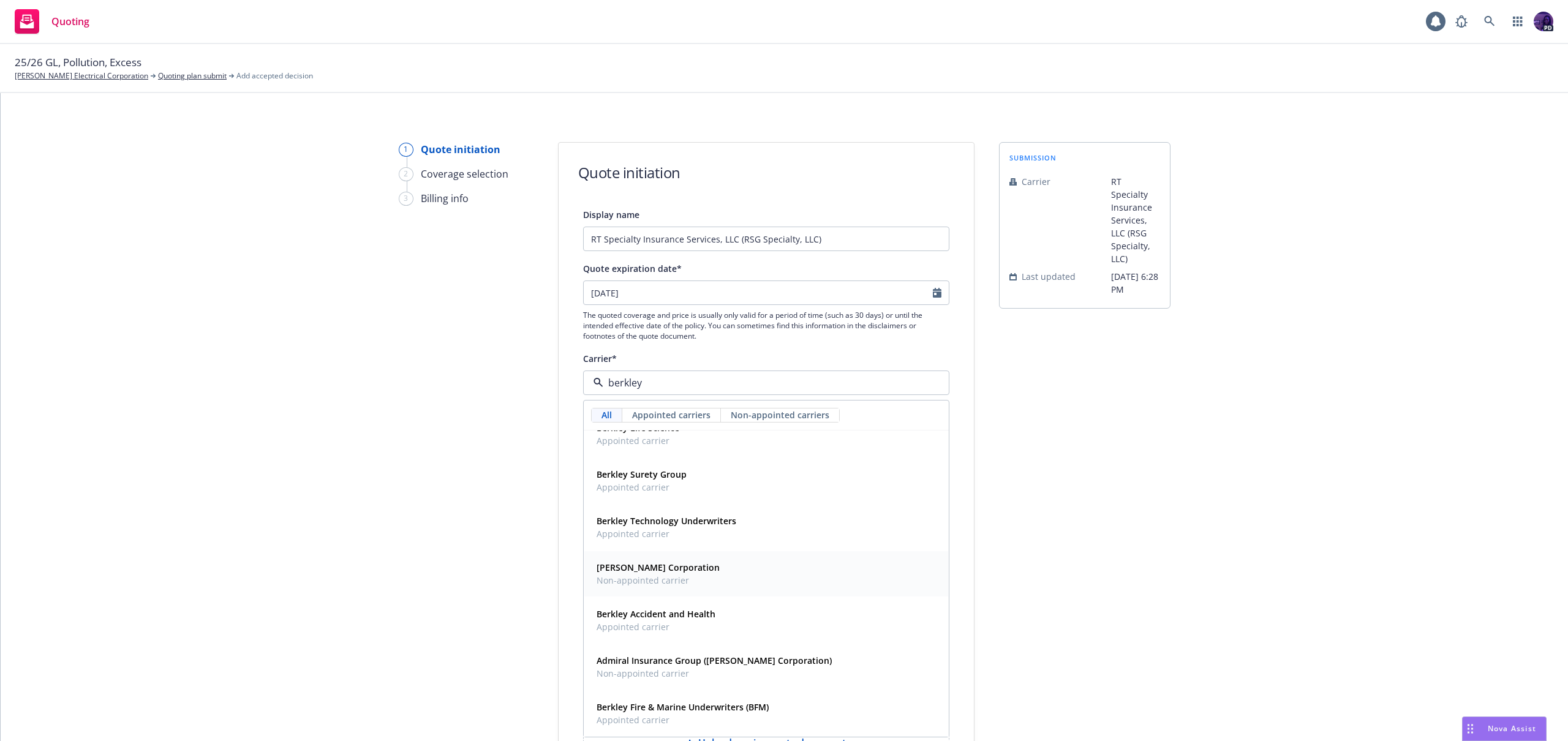
click at [710, 570] on div "W.R. Berkley Corporation Non-appointed carrier" at bounding box center [766, 574] width 349 height 30
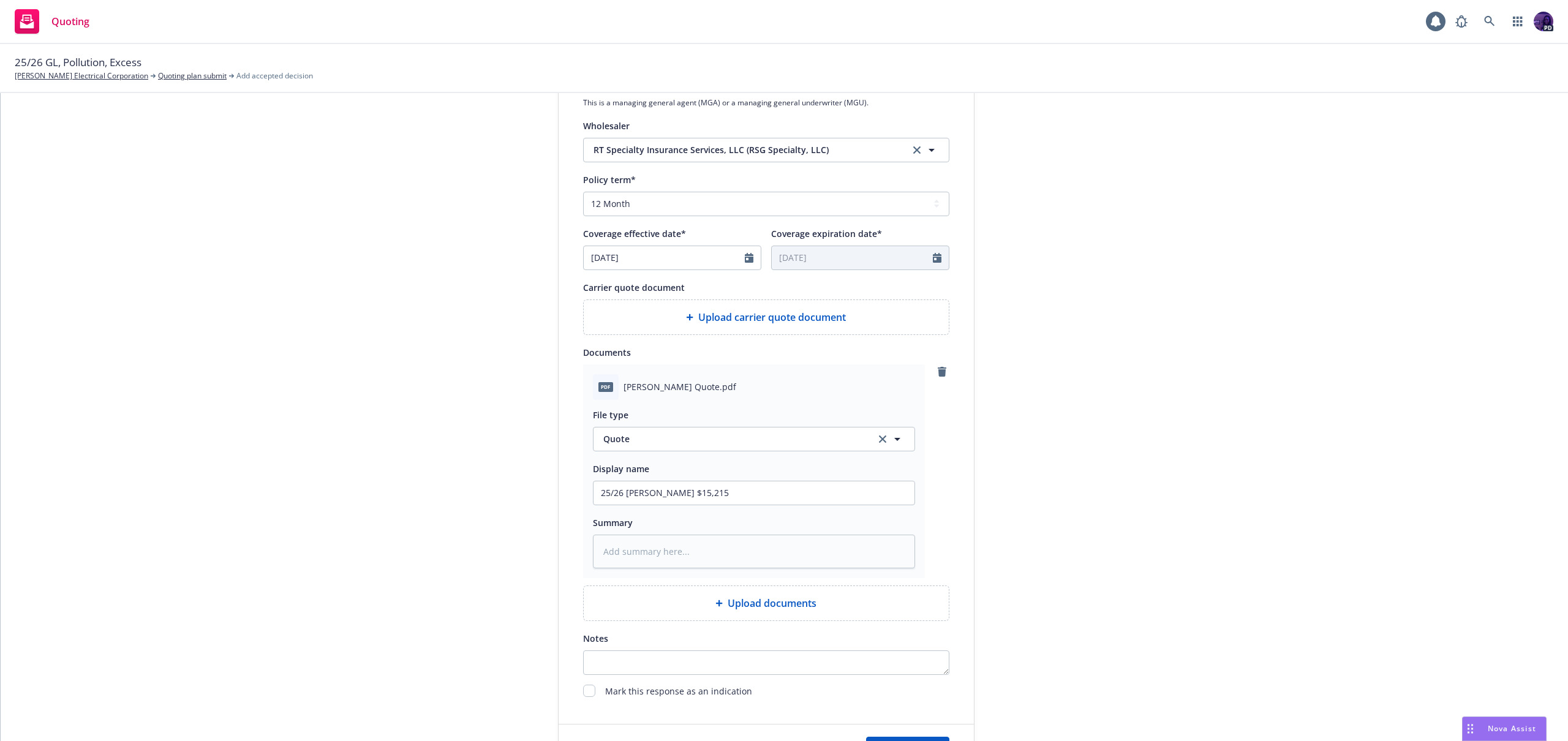
scroll to position [573, 0]
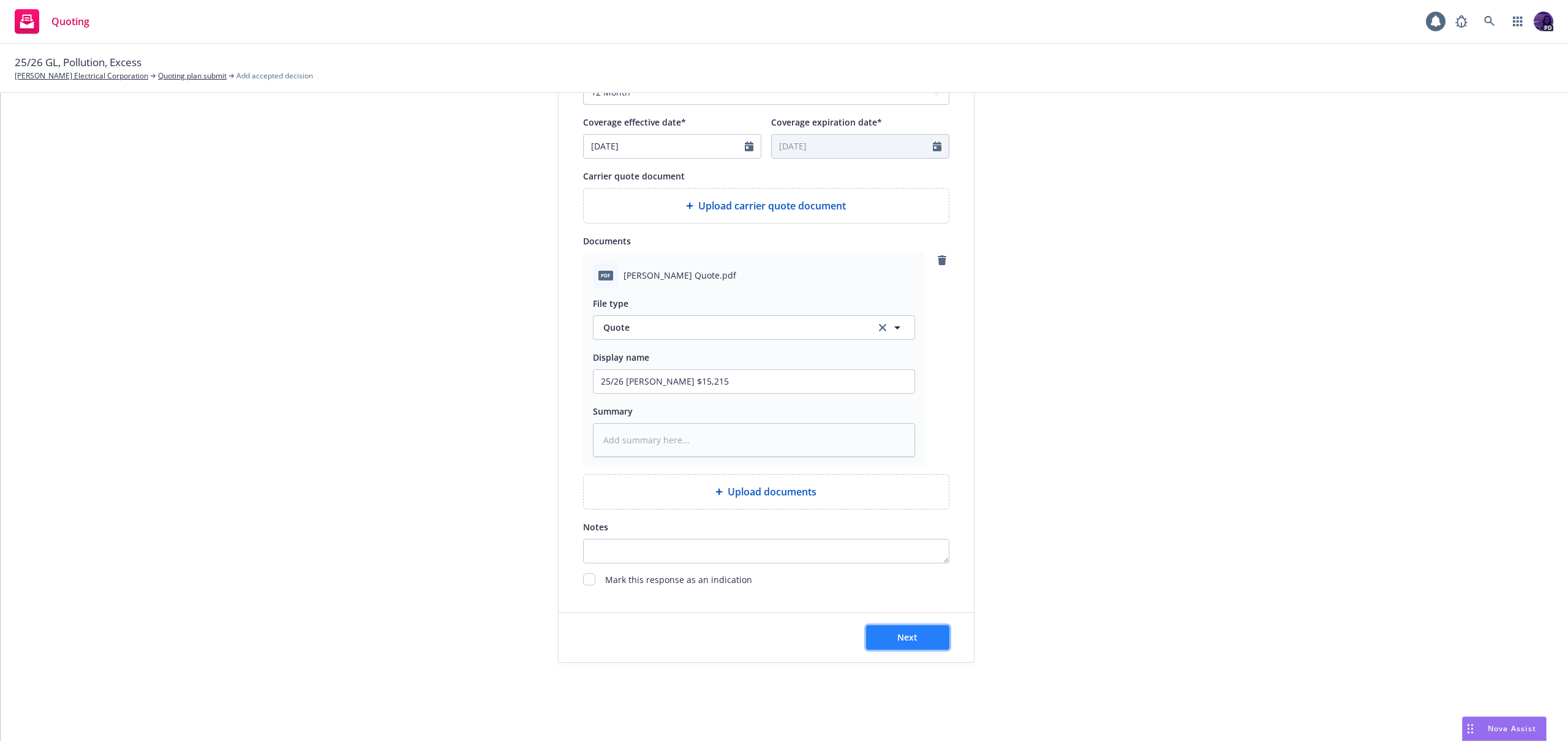
click at [930, 638] on button "Next" at bounding box center [907, 637] width 83 height 24
type textarea "x"
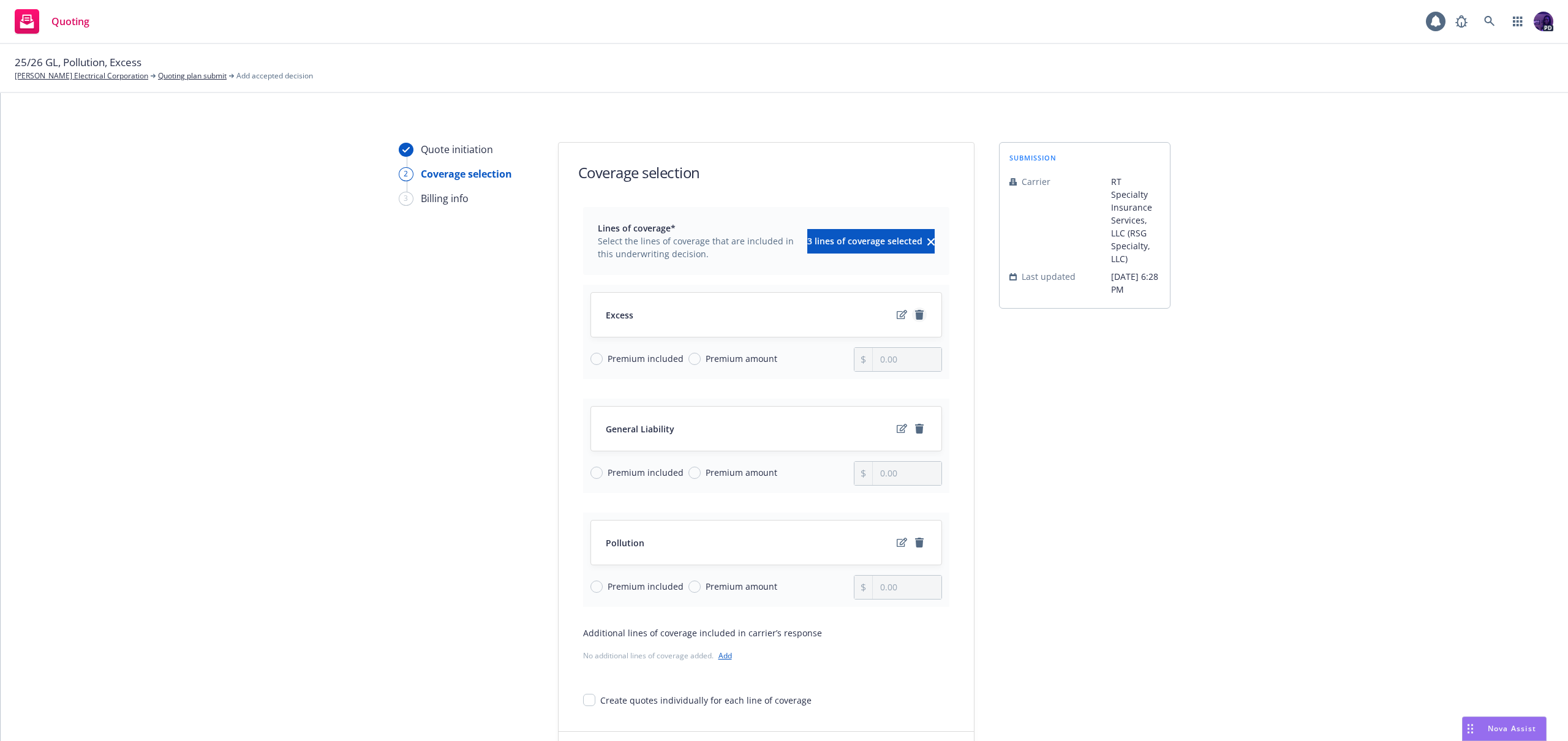
click at [918, 314] on icon "remove" at bounding box center [920, 315] width 10 height 10
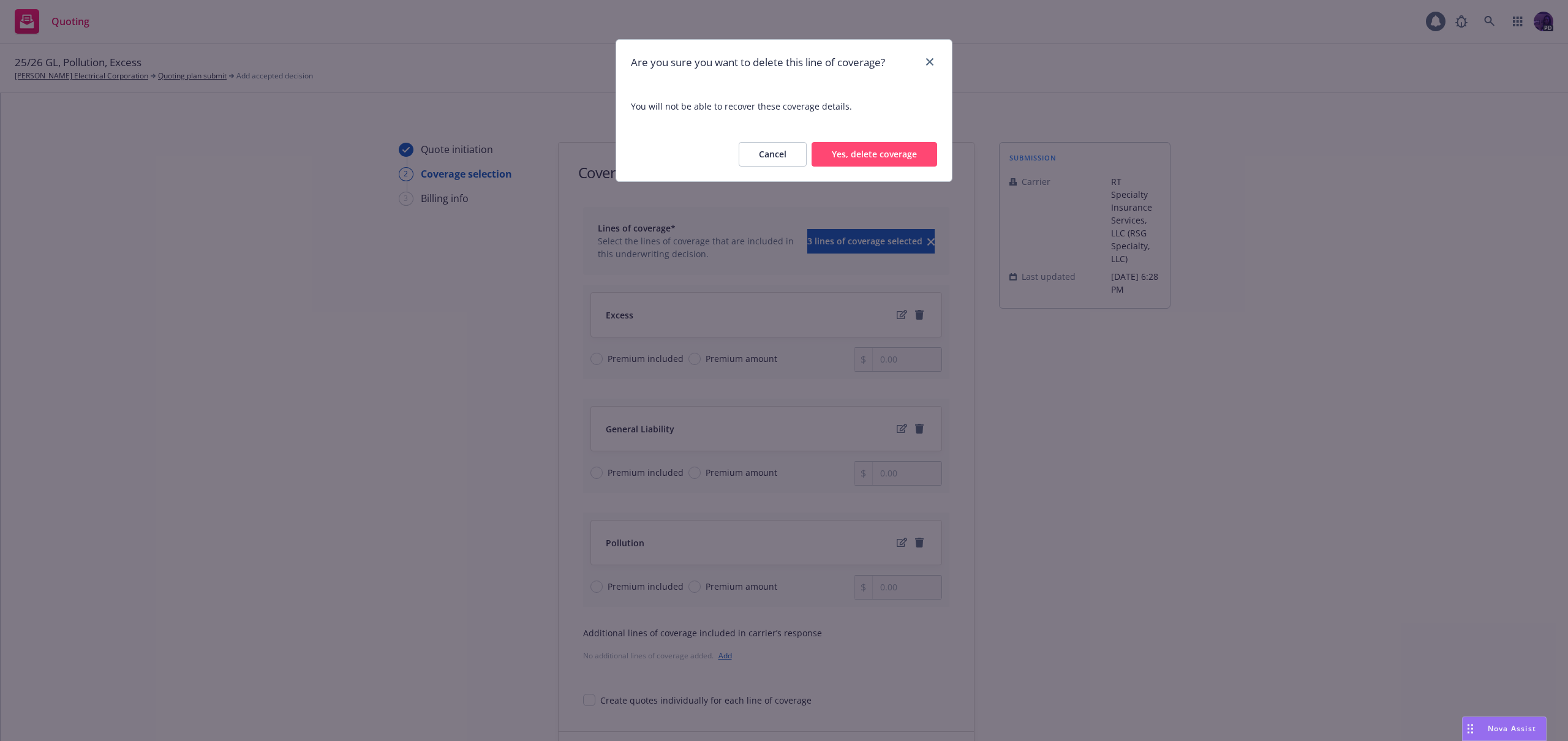
click at [900, 164] on button "Yes, delete coverage" at bounding box center [874, 154] width 126 height 24
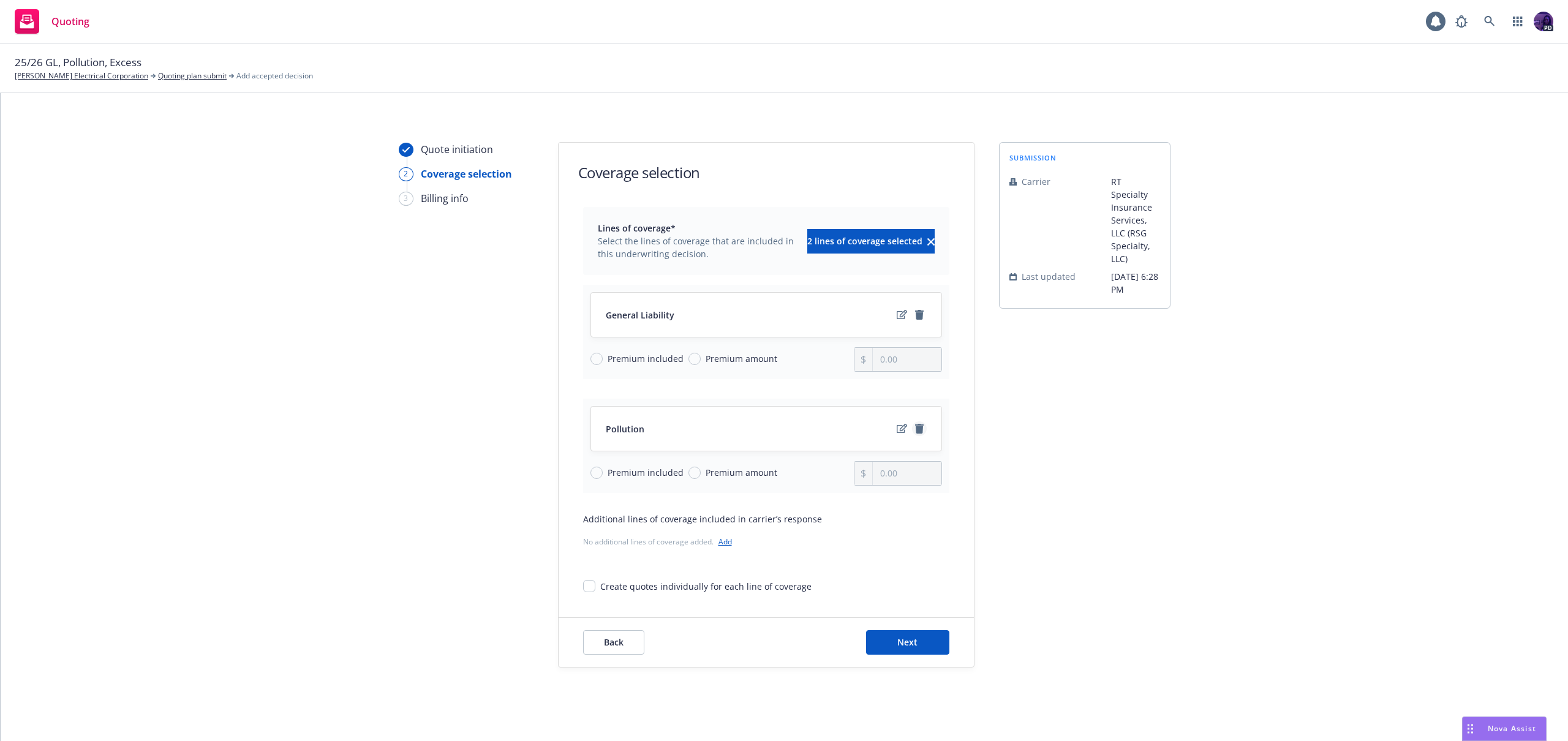
click at [919, 429] on icon "remove" at bounding box center [920, 429] width 10 height 10
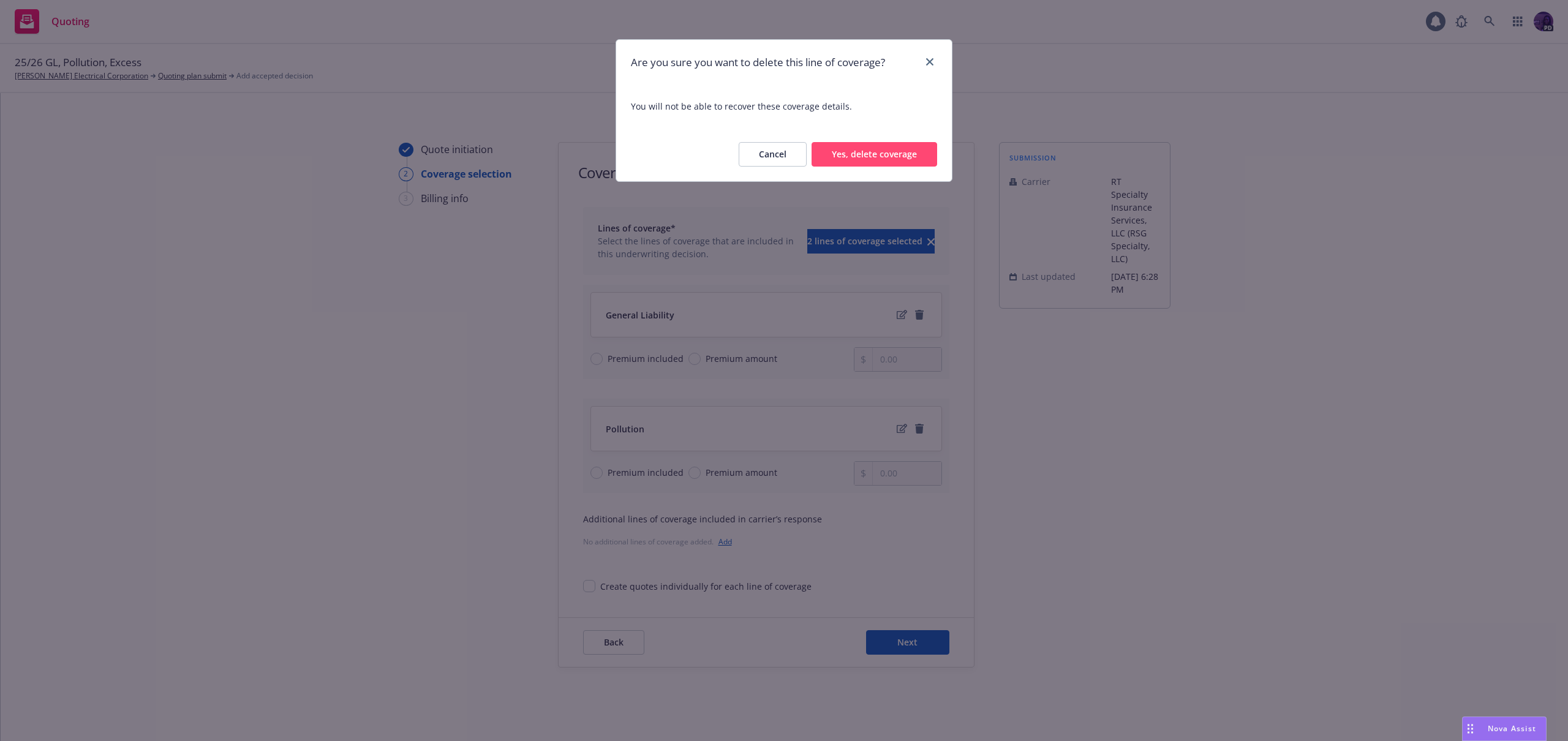
click at [904, 164] on button "Yes, delete coverage" at bounding box center [874, 154] width 126 height 24
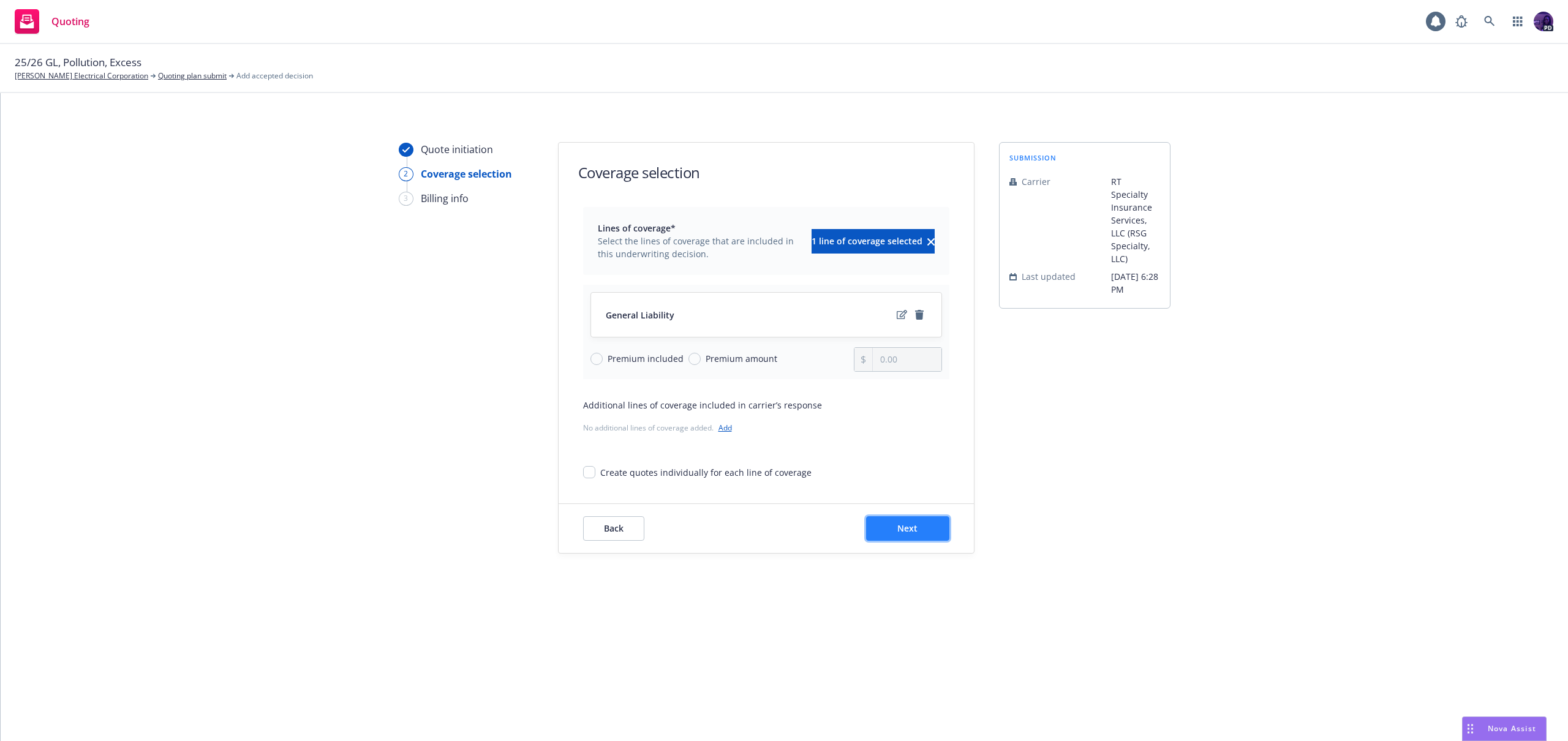
click at [907, 523] on span "Next" at bounding box center [907, 529] width 20 height 12
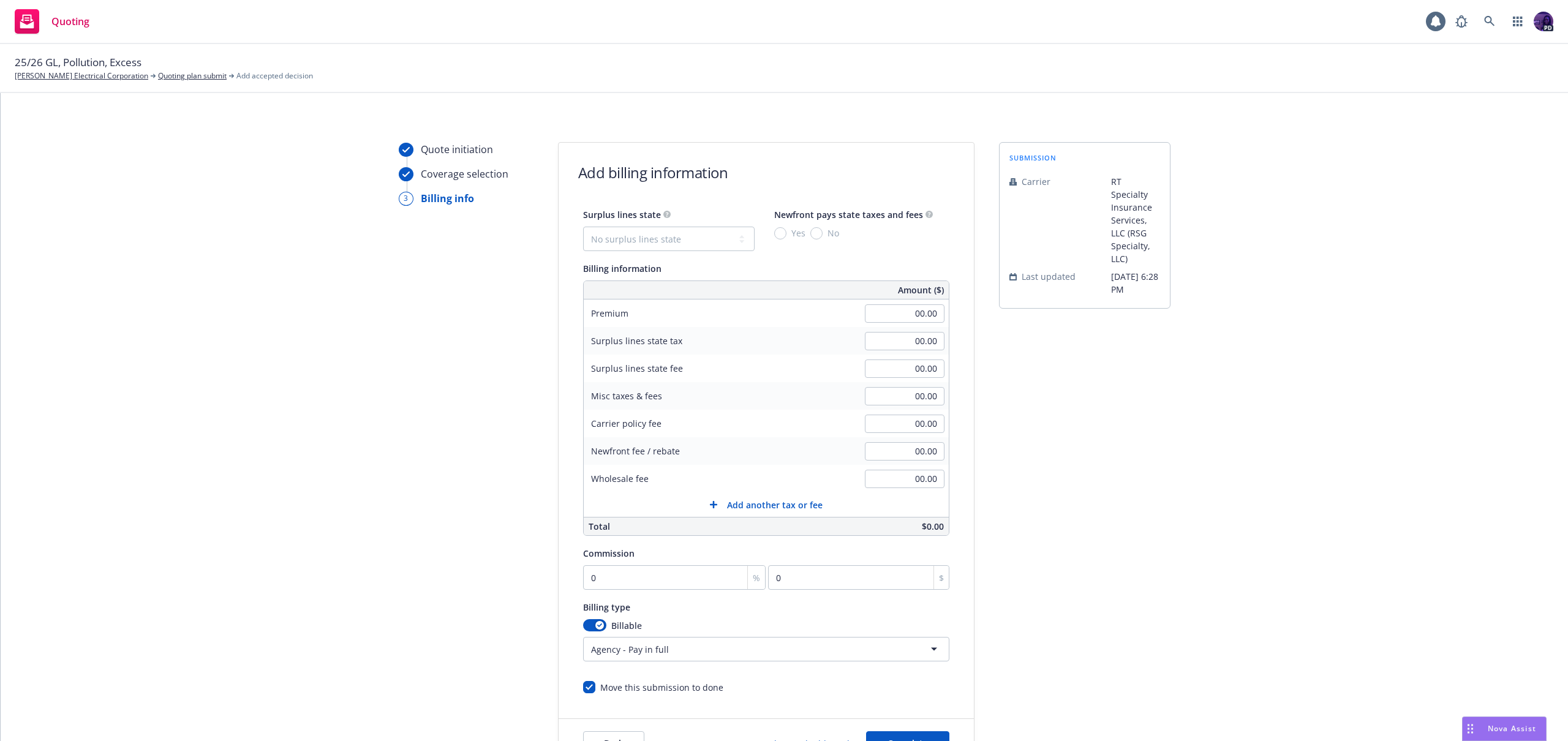
click at [669, 259] on div "Surplus lines state No surplus lines state Alaska Alabama Arkansas Arizona Cali…" at bounding box center [766, 372] width 366 height 329
click at [664, 239] on select "No surplus lines state Alaska Alabama Arkansas Arizona California Colorado Conn…" at bounding box center [669, 239] width 171 height 24
select select "CA"
click at [765, 237] on div "Surplus lines state No surplus lines state Alaska Alabama Arkansas Arizona Cali…" at bounding box center [766, 229] width 366 height 44
click at [787, 236] on span "Yes" at bounding box center [796, 233] width 19 height 13
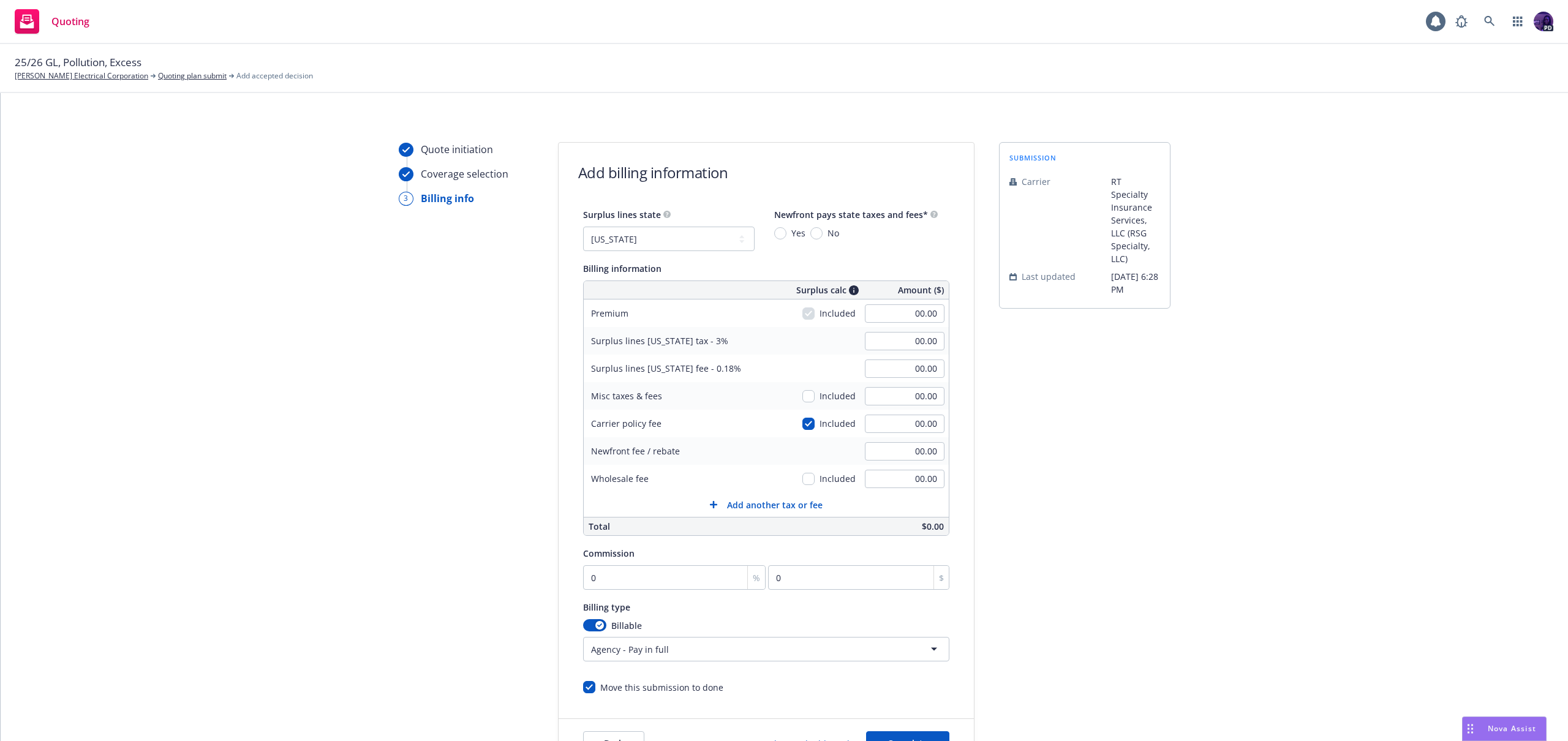
click at [782, 236] on input "Yes" at bounding box center [780, 234] width 13 height 13
radio input "true"
drag, startPoint x: 869, startPoint y: 314, endPoint x: 894, endPoint y: 309, distance: 25.5
click at [870, 314] on input "00.00" at bounding box center [905, 314] width 79 height 19
click at [900, 324] on div "00.00" at bounding box center [905, 314] width 89 height 27
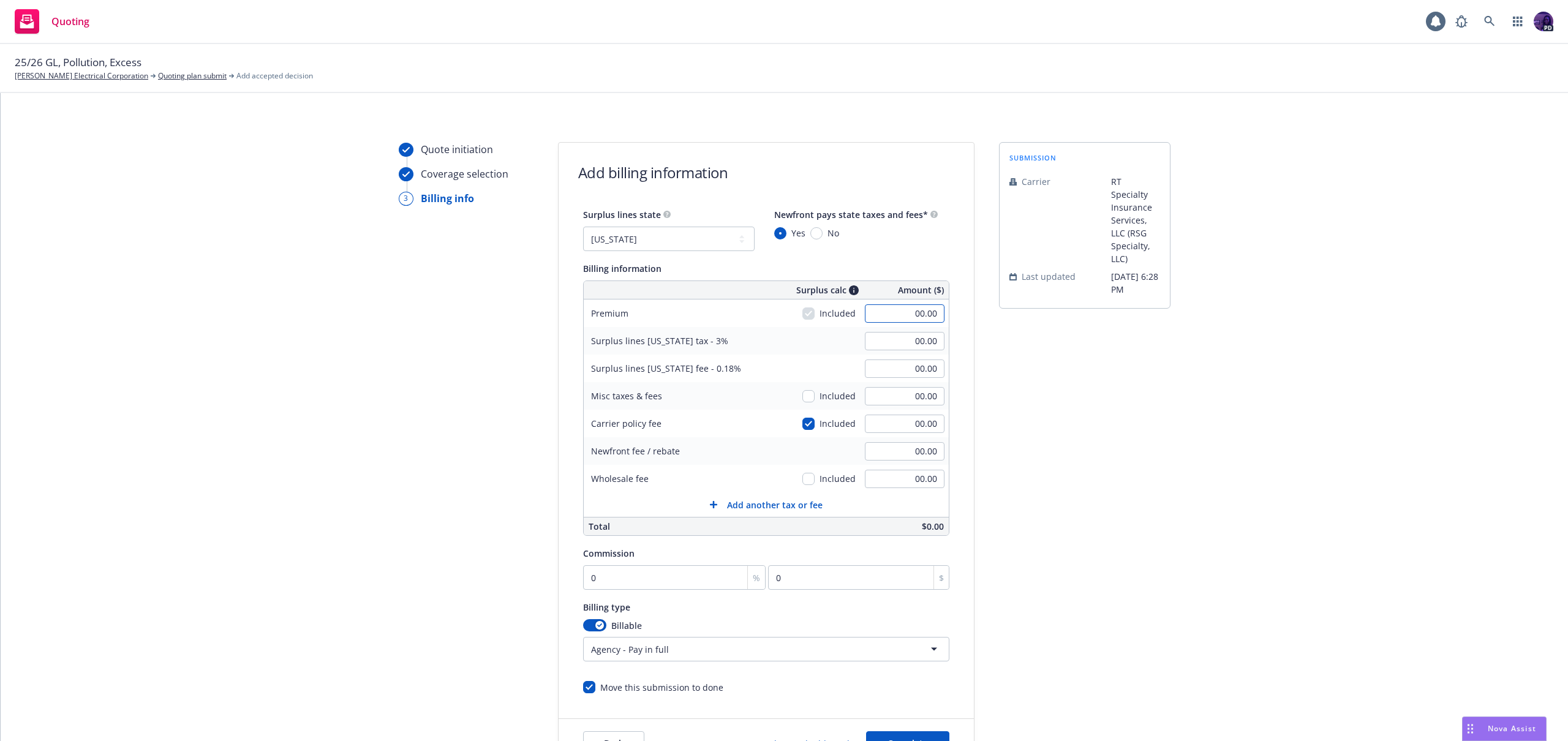
click at [902, 311] on input "00.00" at bounding box center [905, 314] width 79 height 19
type input "14259.00"
type input "427.77"
type input "14,259.00"
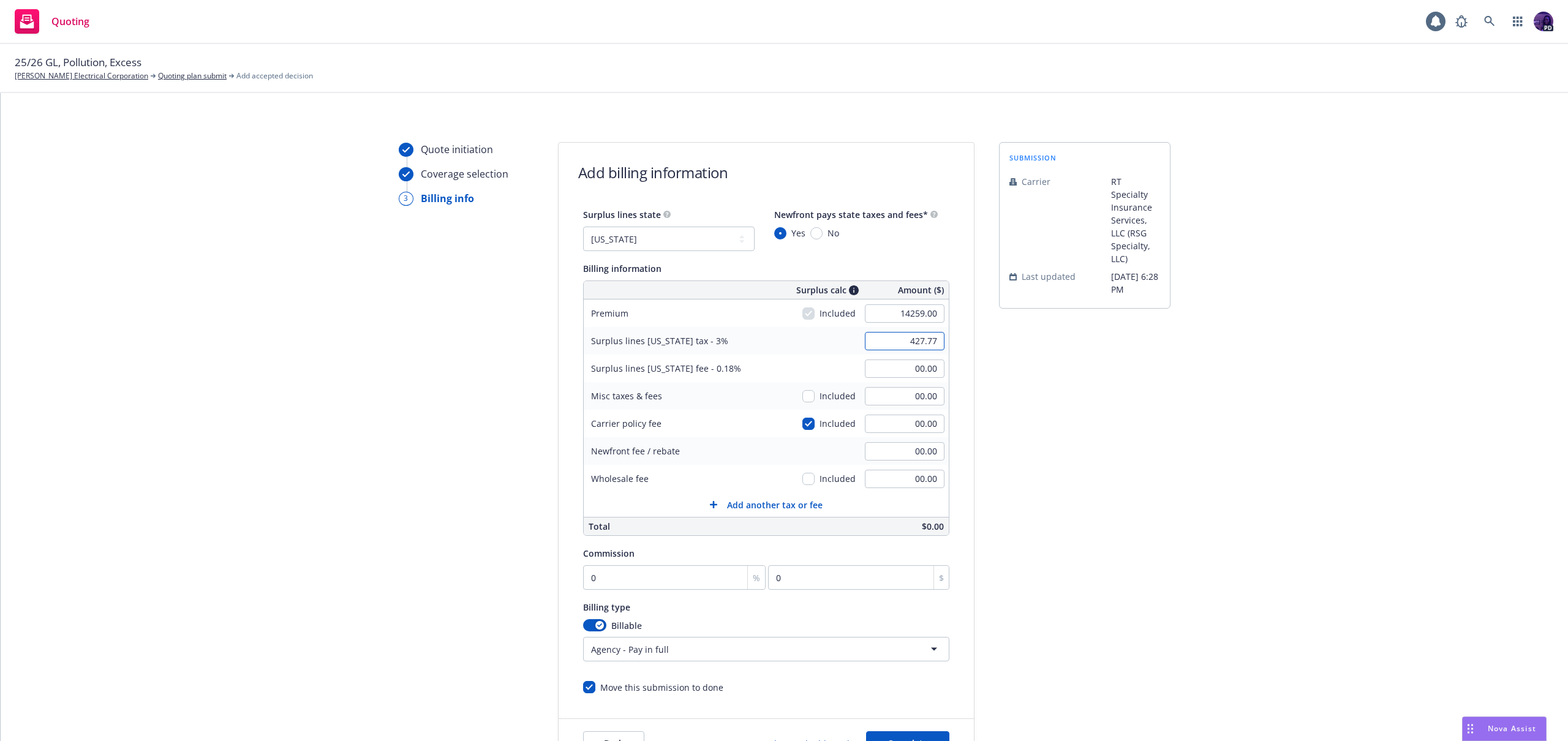
type input "25.67"
drag, startPoint x: 801, startPoint y: 419, endPoint x: 805, endPoint y: 425, distance: 7.2
click at [803, 422] on input "checkbox" at bounding box center [808, 424] width 13 height 13
checkbox input "false"
click at [865, 422] on input "00.00" at bounding box center [905, 424] width 79 height 19
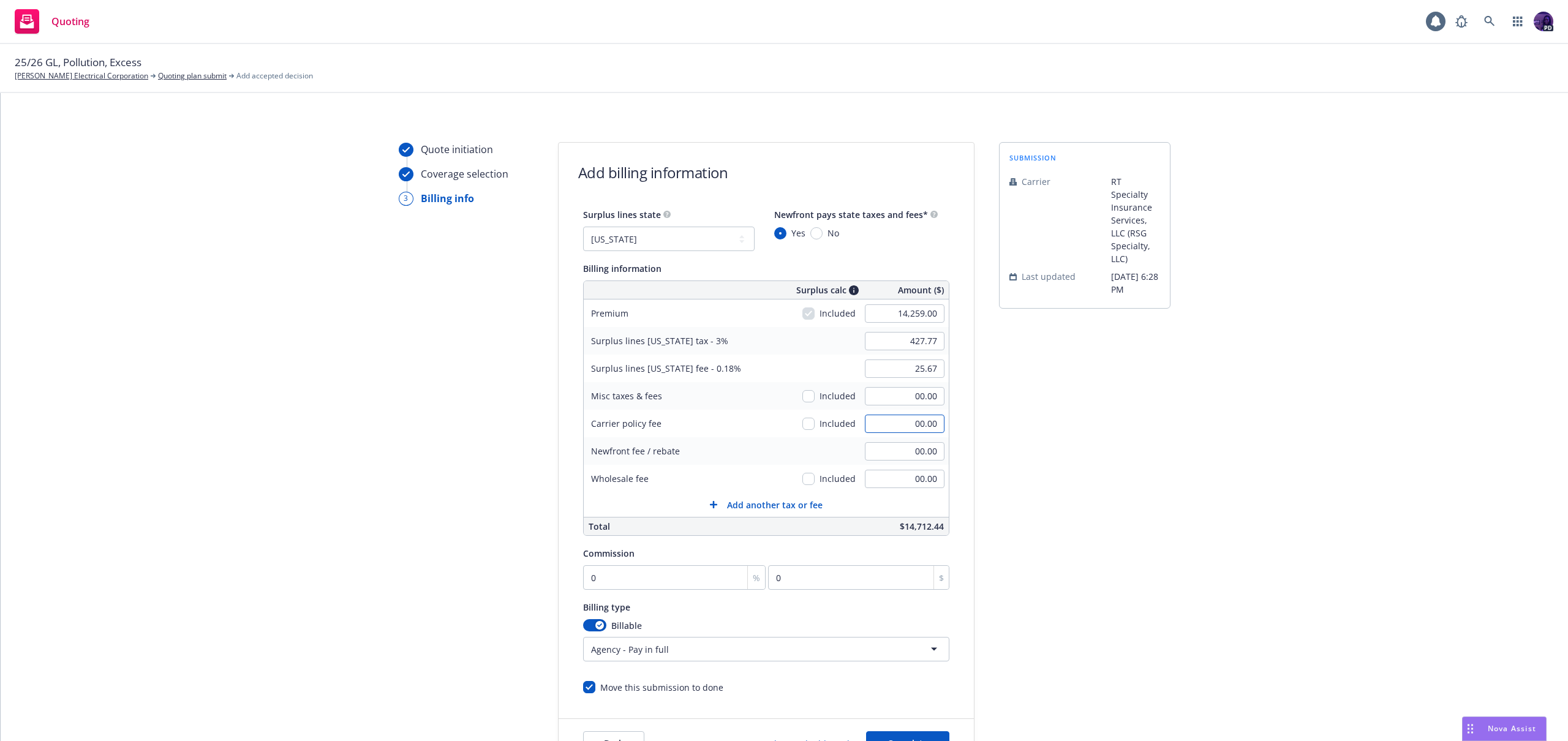
click at [866, 422] on input "00.00" at bounding box center [905, 424] width 79 height 19
click at [794, 502] on span "Add another tax or fee" at bounding box center [774, 504] width 95 height 13
click at [679, 513] on div at bounding box center [651, 509] width 111 height 14
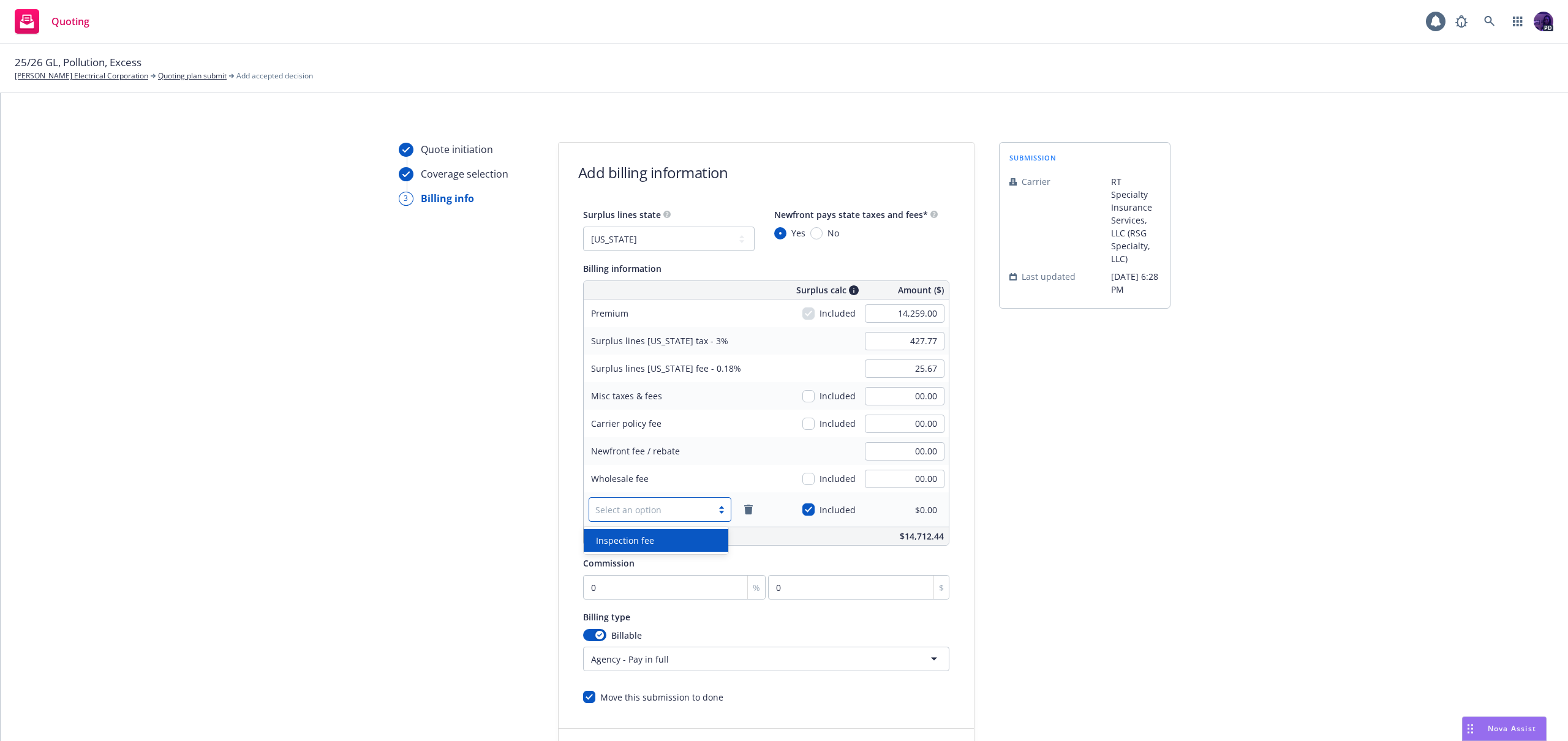
click at [672, 534] on div "Inspection fee" at bounding box center [656, 540] width 130 height 13
drag, startPoint x: 804, startPoint y: 507, endPoint x: 812, endPoint y: 509, distance: 8.2
click at [804, 507] on input "checkbox" at bounding box center [808, 509] width 13 height 13
checkbox input "false"
click at [879, 505] on input "00.00" at bounding box center [905, 510] width 79 height 19
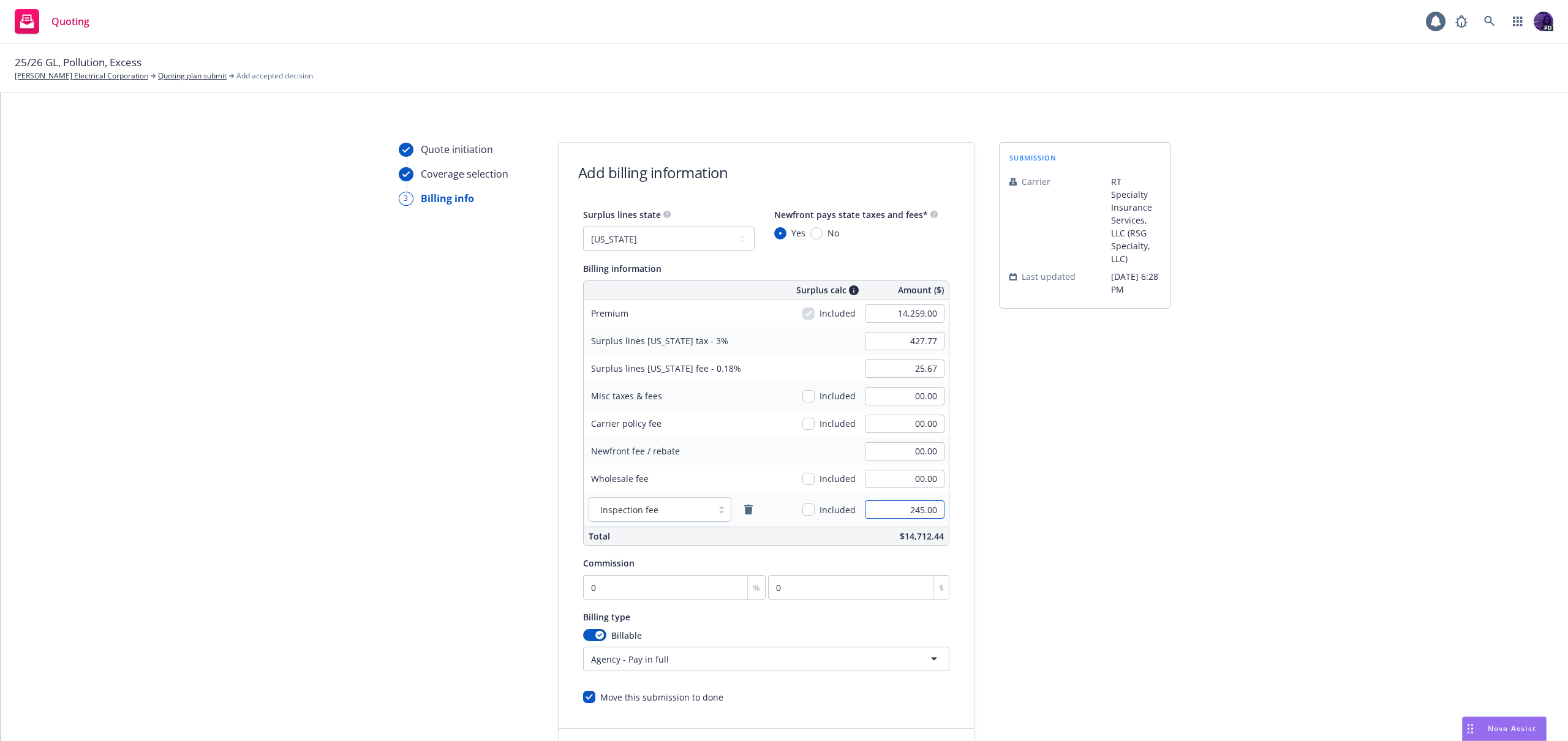
type input "245.00"
click at [886, 395] on input "00.00" at bounding box center [905, 396] width 79 height 19
click at [887, 429] on input "00.00" at bounding box center [905, 424] width 79 height 19
type input "250.00"
click at [805, 425] on input "checkbox" at bounding box center [808, 424] width 13 height 13
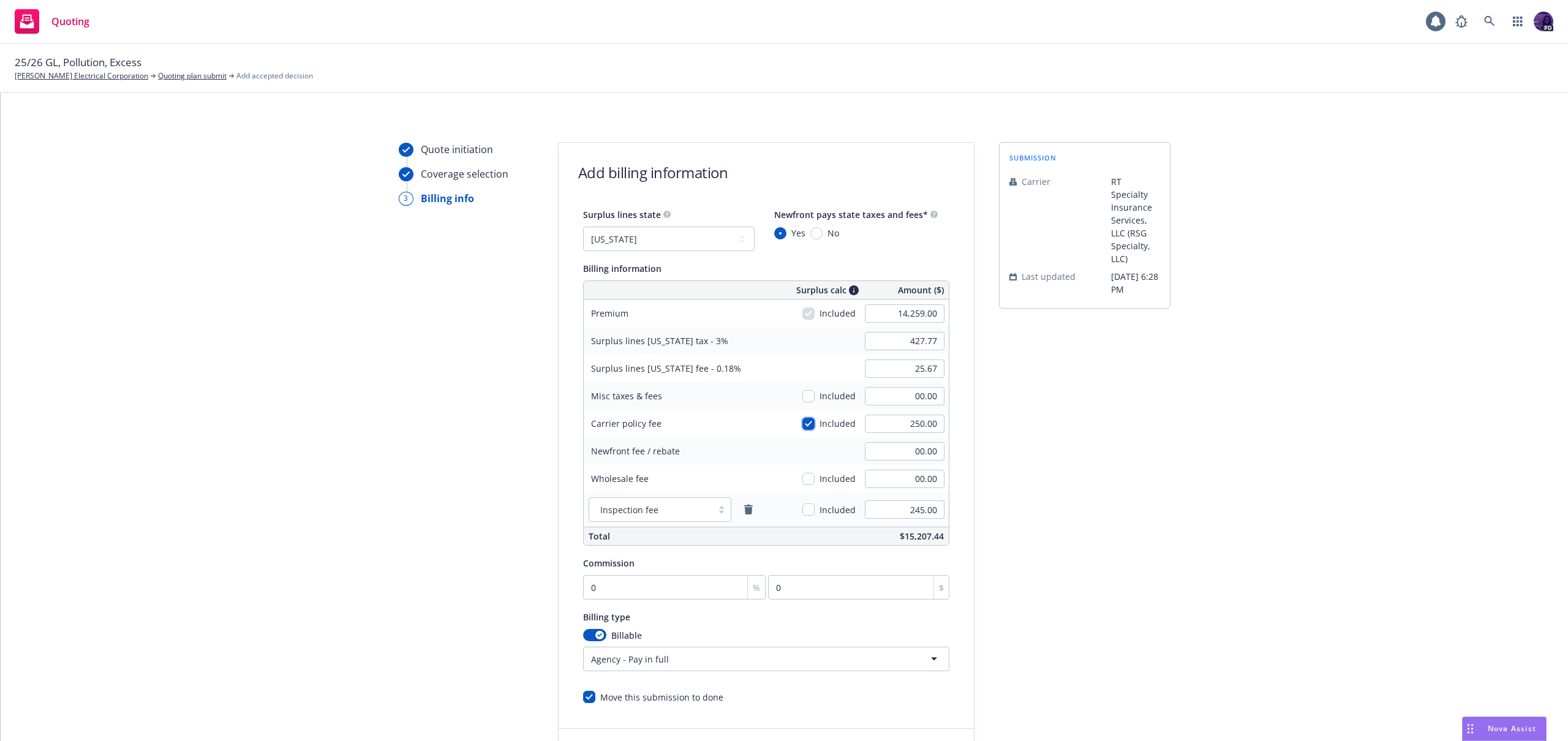
checkbox input "true"
type input "435.27"
type input "26.12"
click at [805, 423] on input "checkbox" at bounding box center [808, 424] width 13 height 13
checkbox input "false"
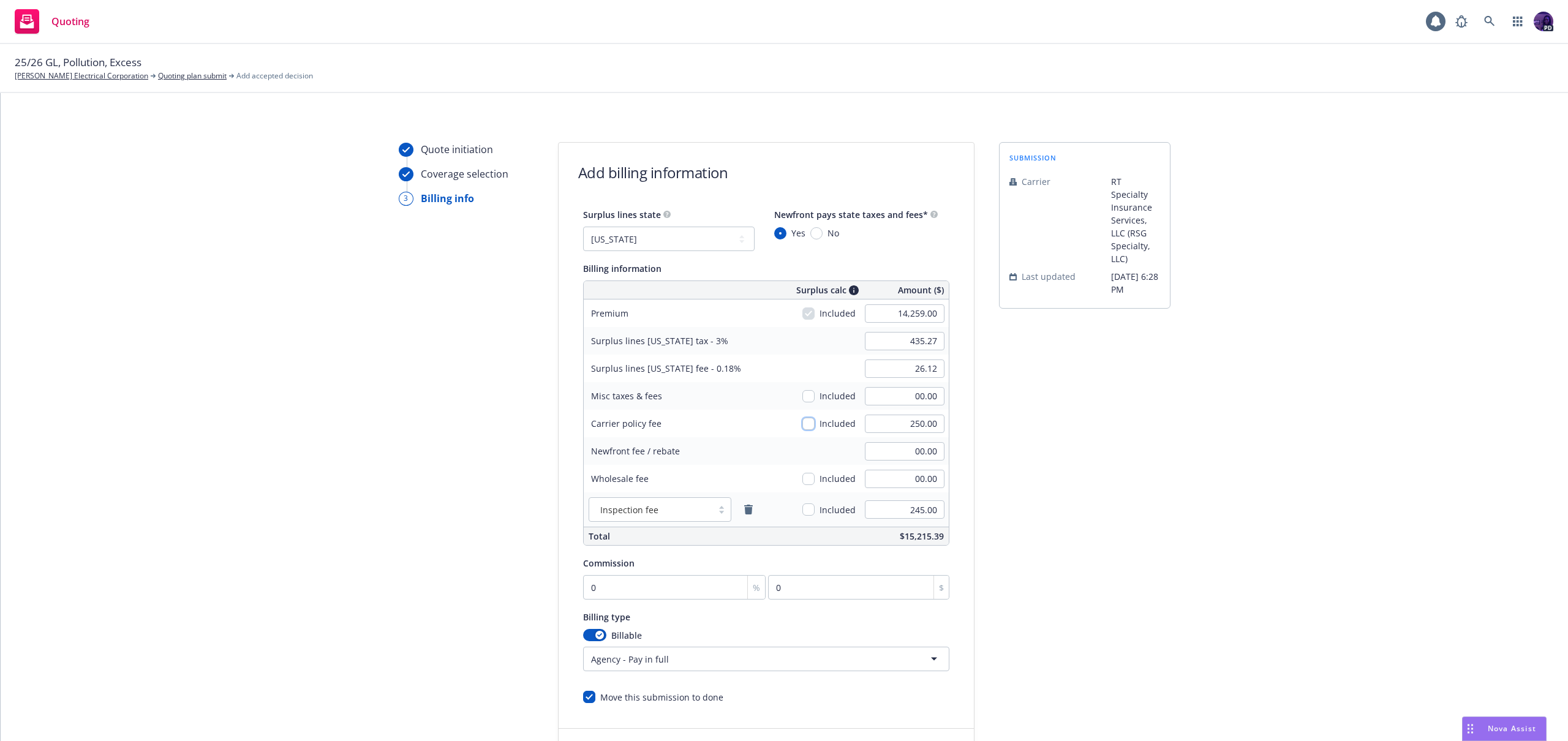
type input "427.77"
type input "25.67"
click at [803, 507] on input "checkbox" at bounding box center [808, 509] width 13 height 13
checkbox input "true"
type input "435.12"
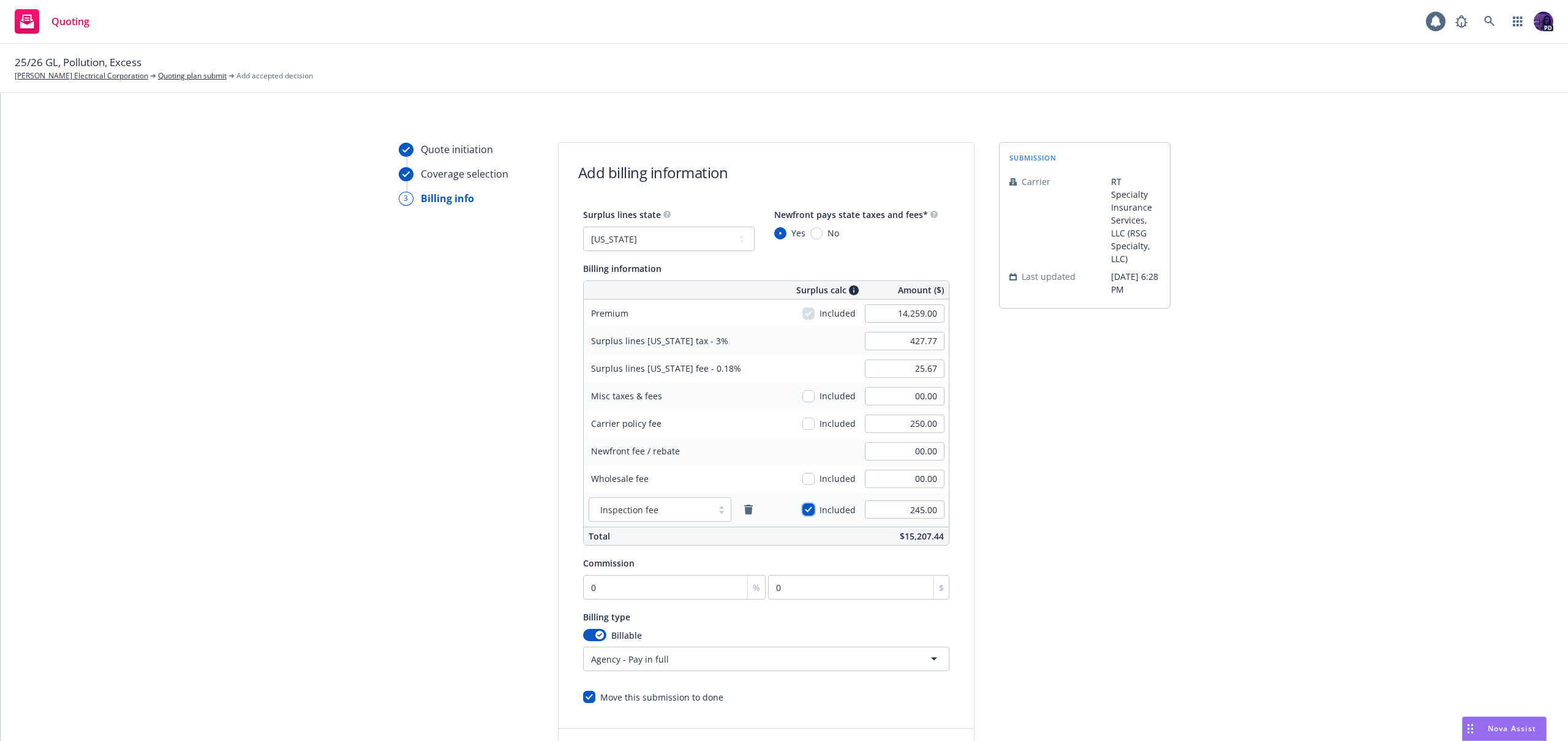
type input "26.11"
click at [661, 586] on input "0" at bounding box center [674, 587] width 183 height 24
type input "1"
type input "142.59"
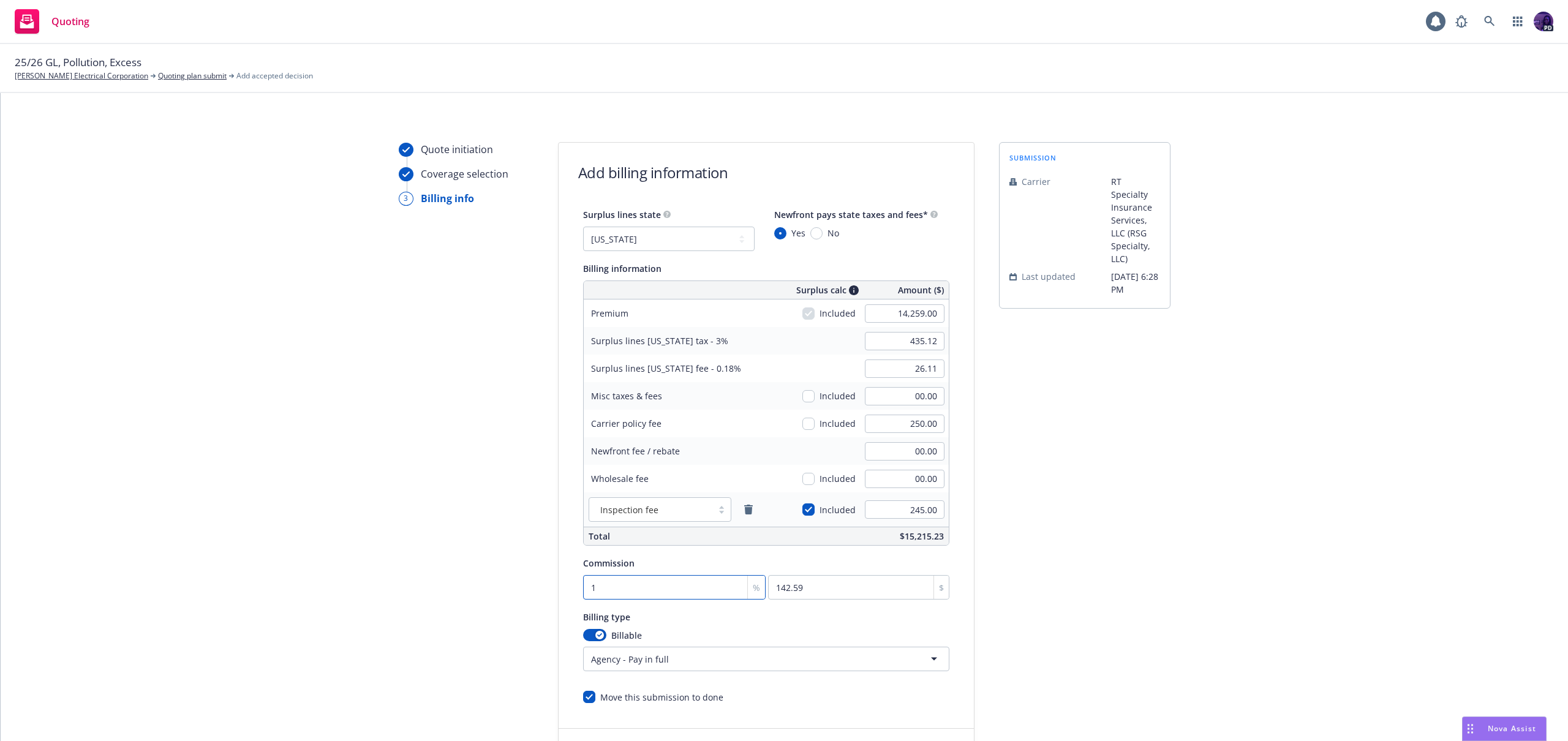
type input "11"
type input "1568.49"
type input "11"
click at [1155, 570] on div "submission Carrier RT Specialty Insurance Services, LLC (RSG Specialty, LLC) La…" at bounding box center [1084, 460] width 171 height 636
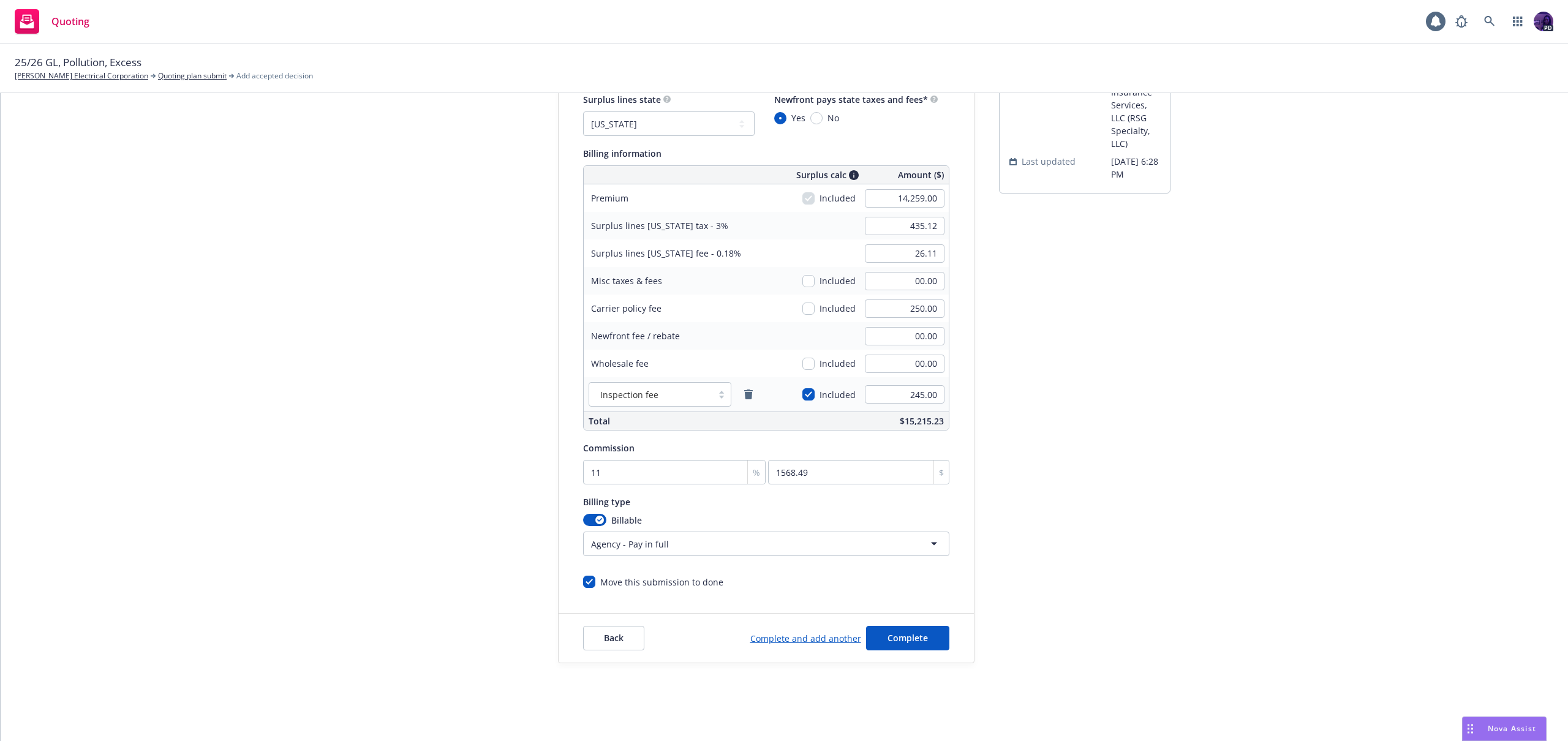
scroll to position [115, 0]
drag, startPoint x: 889, startPoint y: 634, endPoint x: 841, endPoint y: 643, distance: 48.8
click at [841, 644] on div "Complete and add another Complete" at bounding box center [850, 637] width 199 height 24
click at [839, 635] on link "Complete and add another" at bounding box center [806, 637] width 111 height 13
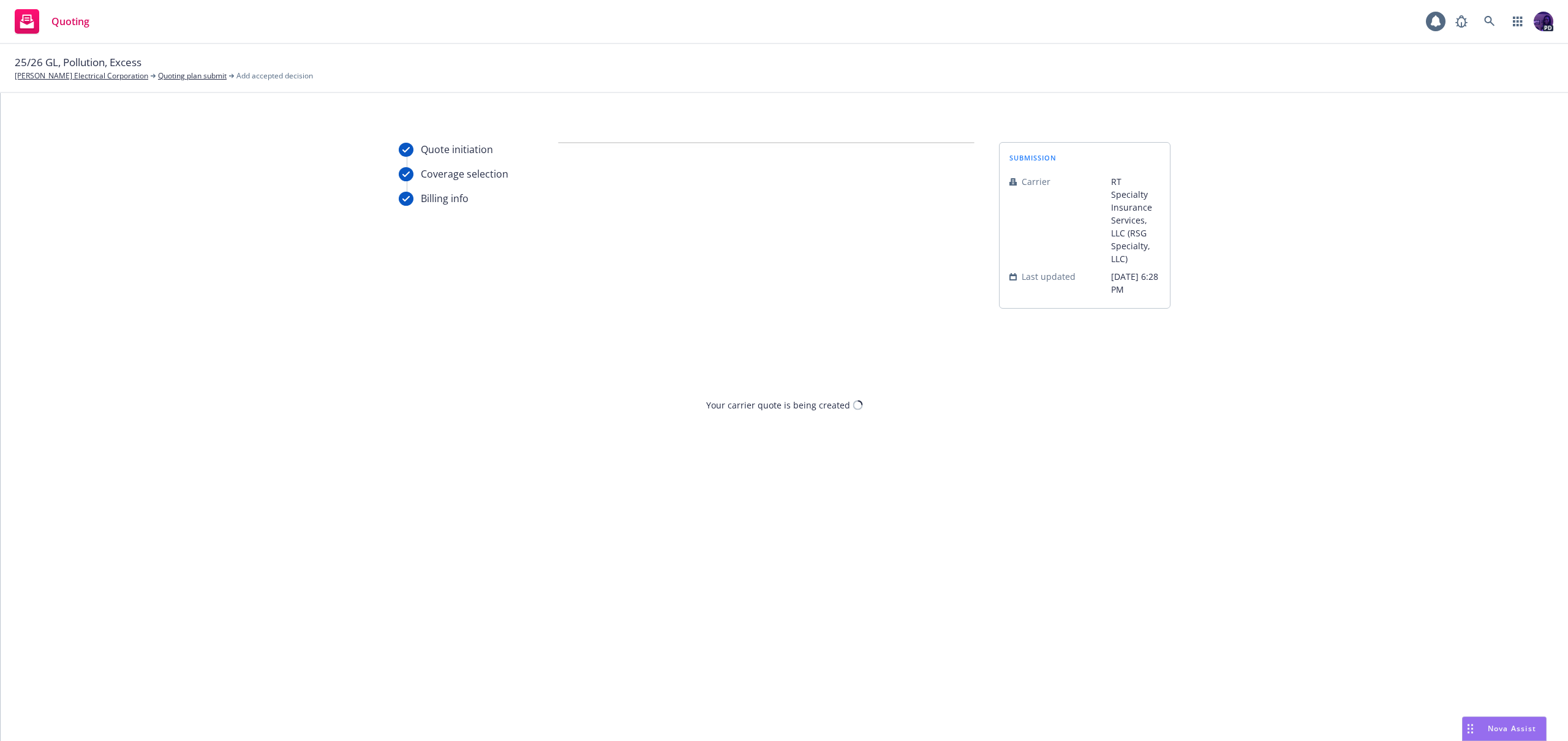
scroll to position [0, 0]
